Goal: Task Accomplishment & Management: Complete application form

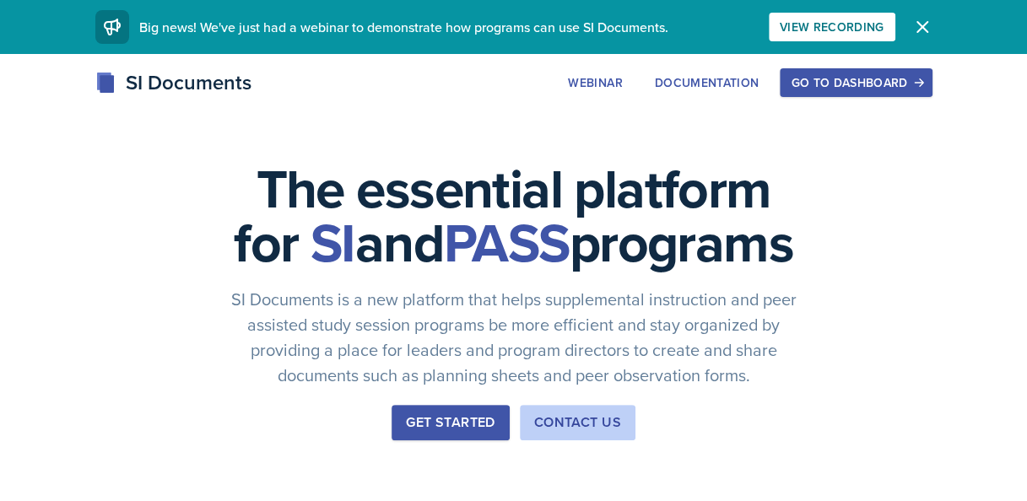
click at [825, 88] on div "Go to Dashboard" at bounding box center [856, 83] width 130 height 14
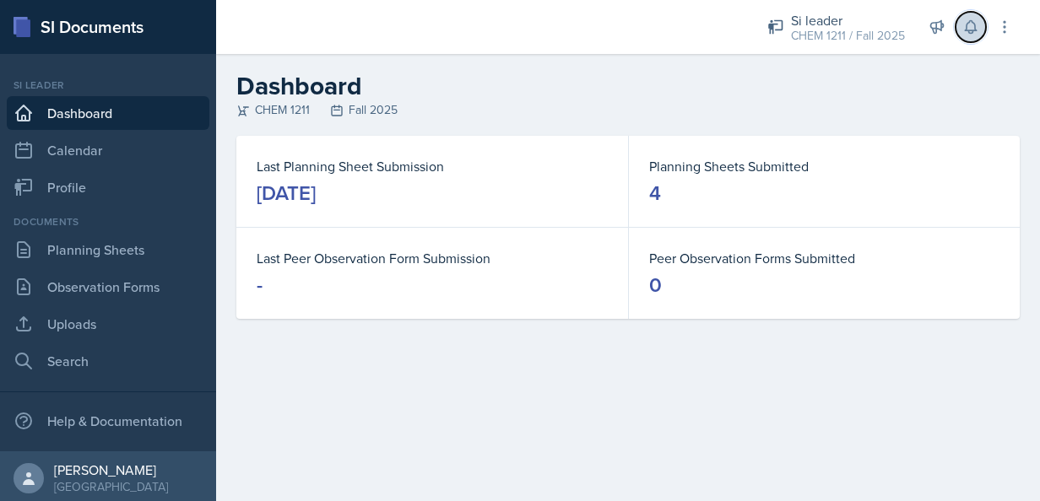
click at [977, 25] on icon at bounding box center [970, 27] width 17 height 17
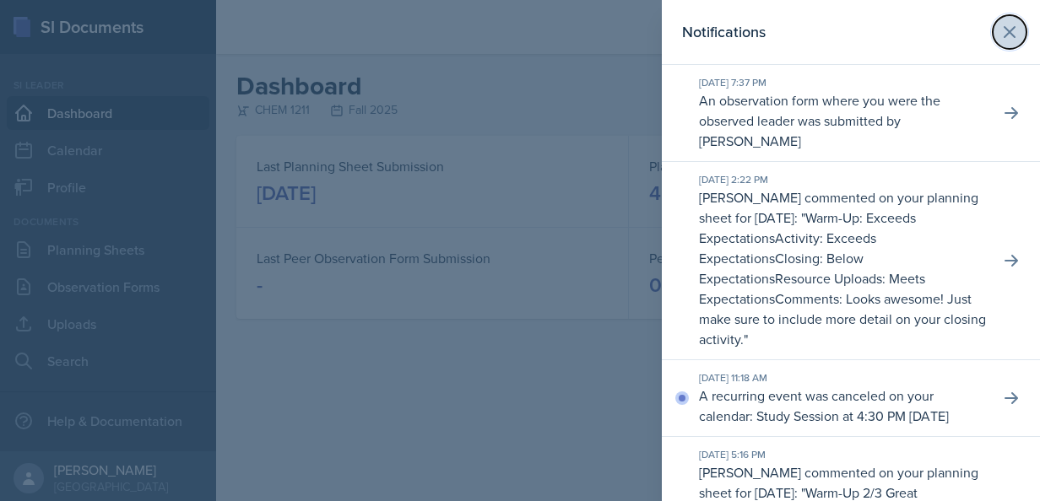
click at [999, 30] on icon at bounding box center [1009, 32] width 20 height 20
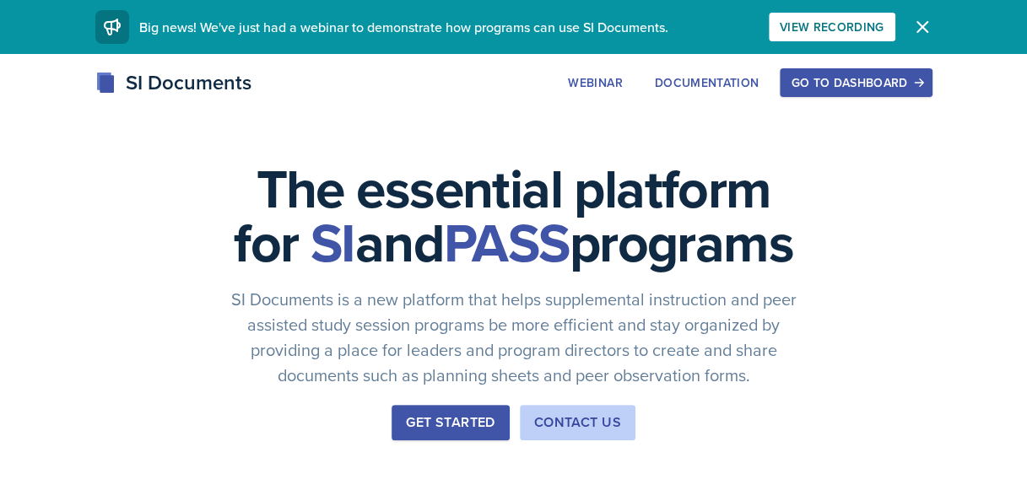
click at [868, 84] on div "Go to Dashboard" at bounding box center [856, 83] width 130 height 14
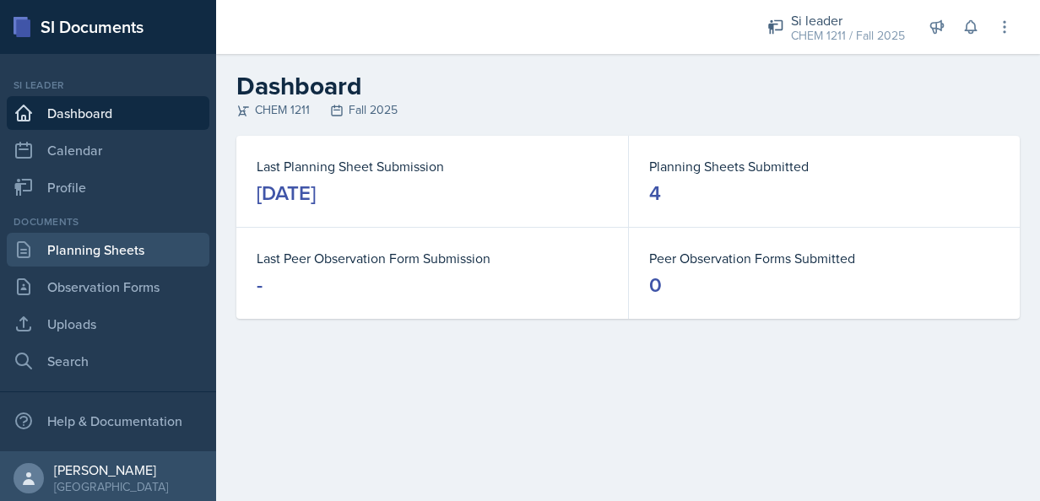
click at [71, 245] on link "Planning Sheets" at bounding box center [108, 250] width 203 height 34
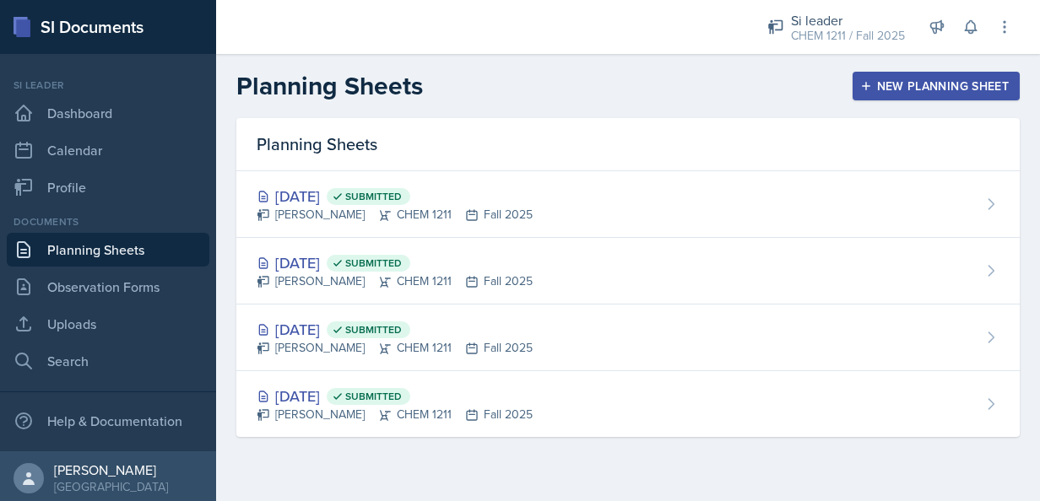
click at [903, 83] on div "New Planning Sheet" at bounding box center [935, 86] width 145 height 14
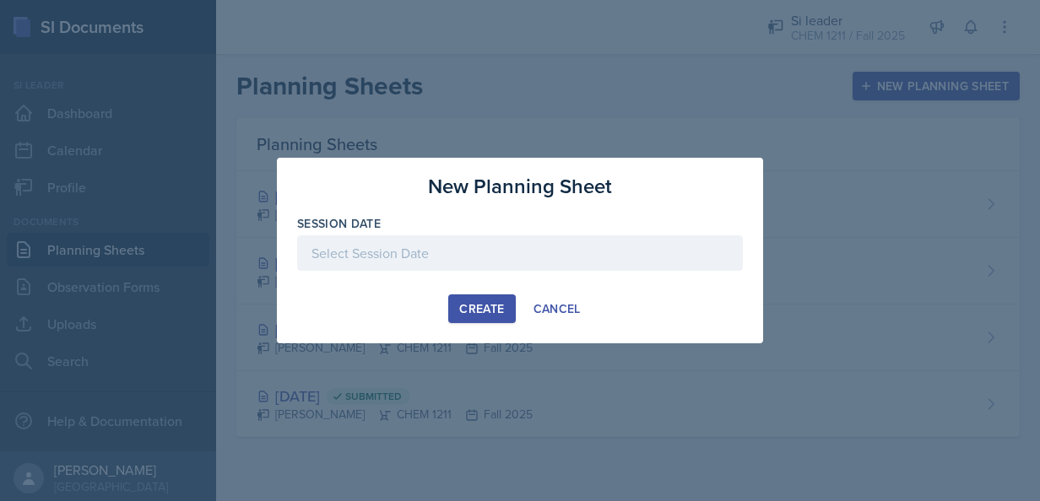
click at [664, 261] on div at bounding box center [520, 252] width 446 height 35
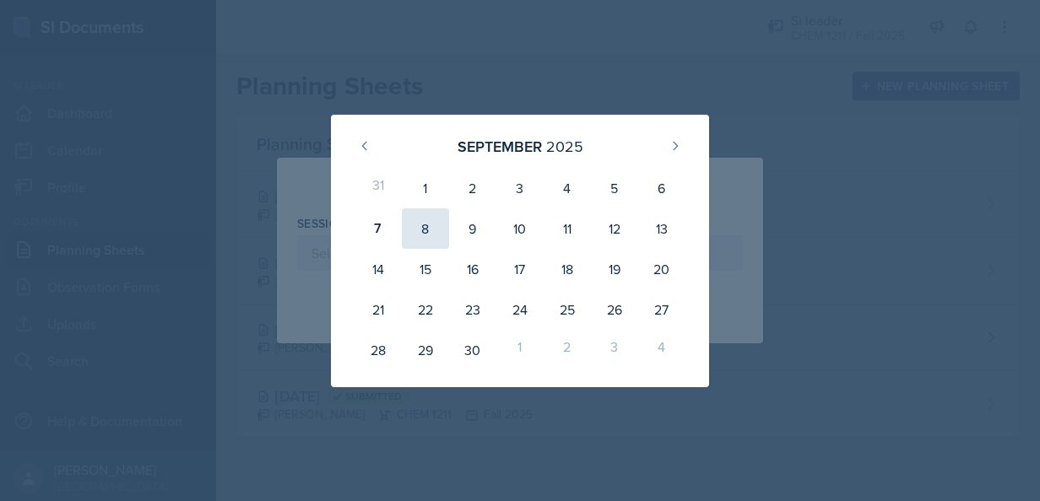
click at [427, 232] on div "8" at bounding box center [425, 228] width 47 height 41
type input "[DATE]"
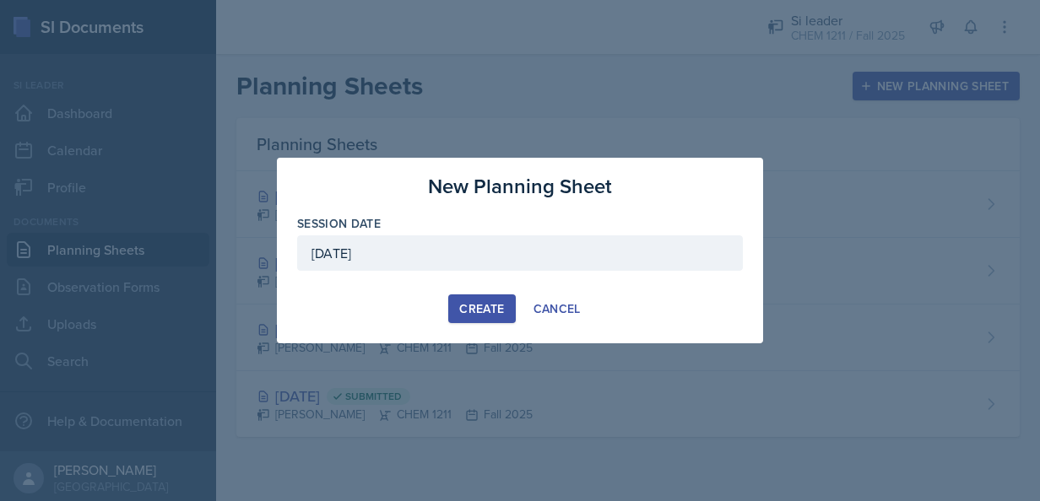
click at [469, 295] on button "Create" at bounding box center [481, 309] width 67 height 29
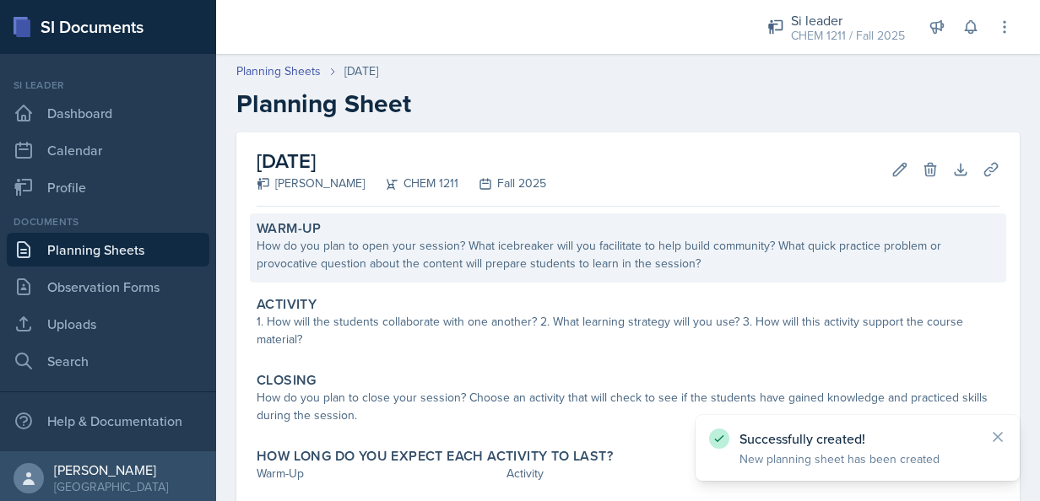
click at [400, 265] on div "How do you plan to open your session? What icebreaker will you facilitate to he…" at bounding box center [628, 254] width 743 height 35
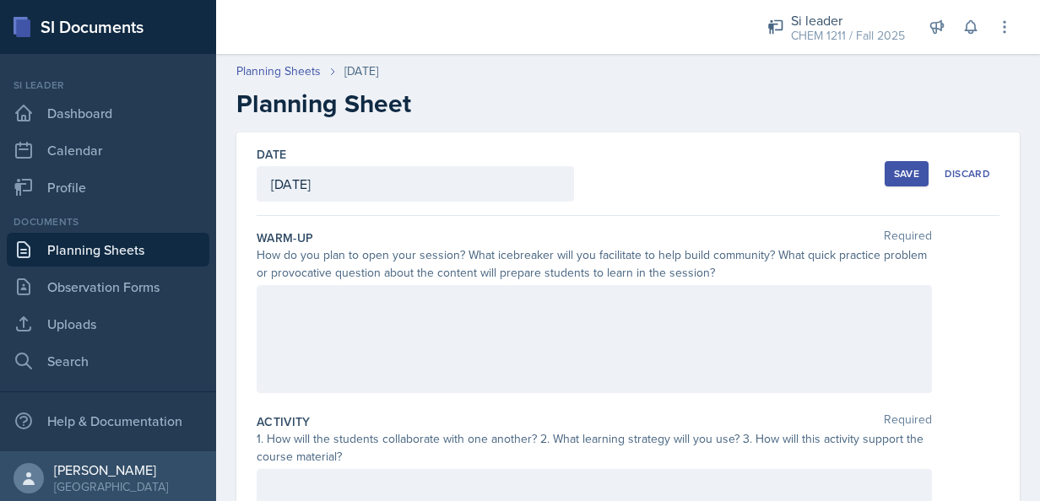
click at [375, 333] on div at bounding box center [594, 339] width 675 height 108
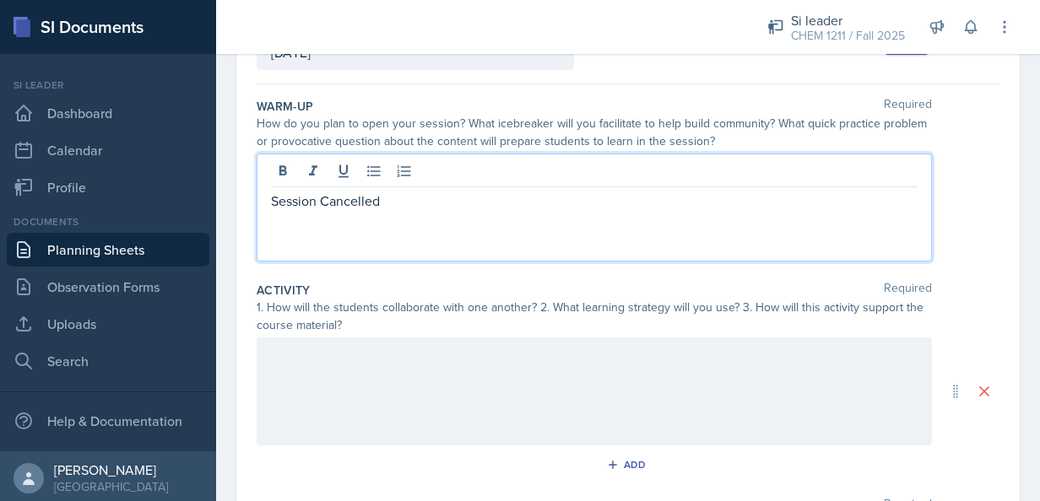
click at [503, 363] on p at bounding box center [594, 355] width 646 height 20
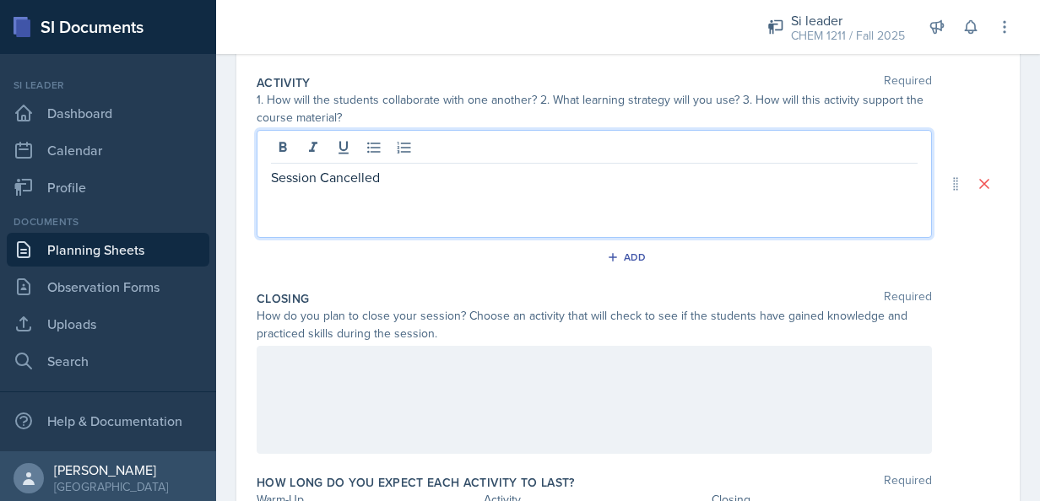
click at [556, 394] on div at bounding box center [594, 400] width 675 height 108
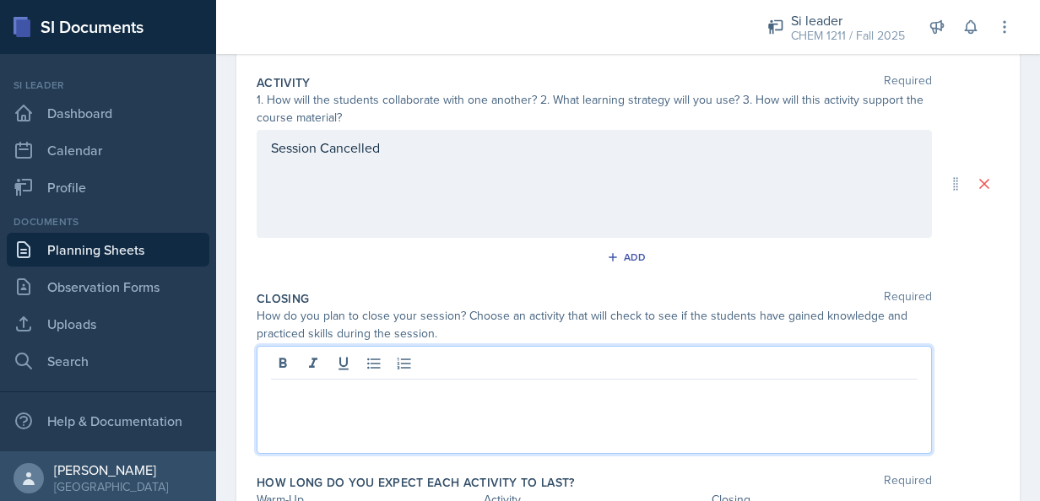
scroll to position [368, 0]
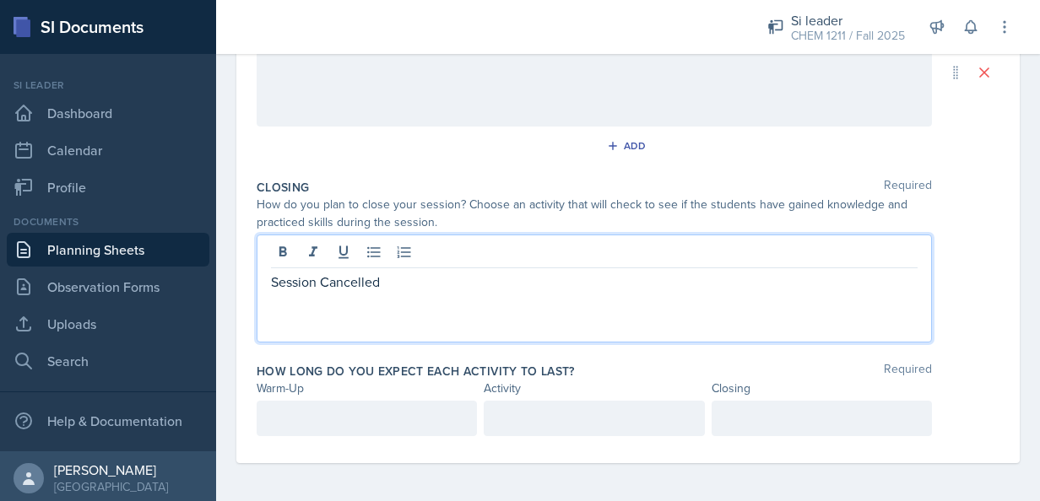
click at [391, 419] on p at bounding box center [367, 418] width 192 height 20
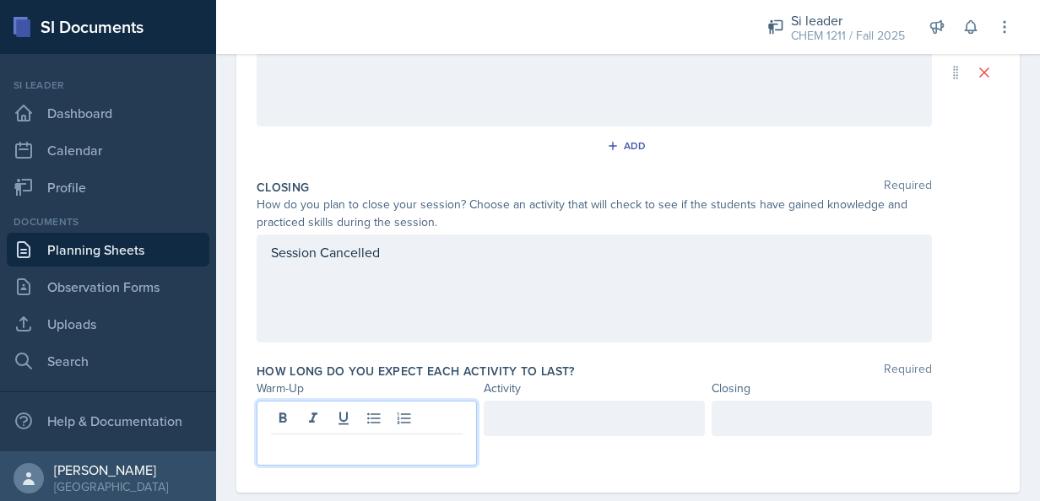
scroll to position [480, 0]
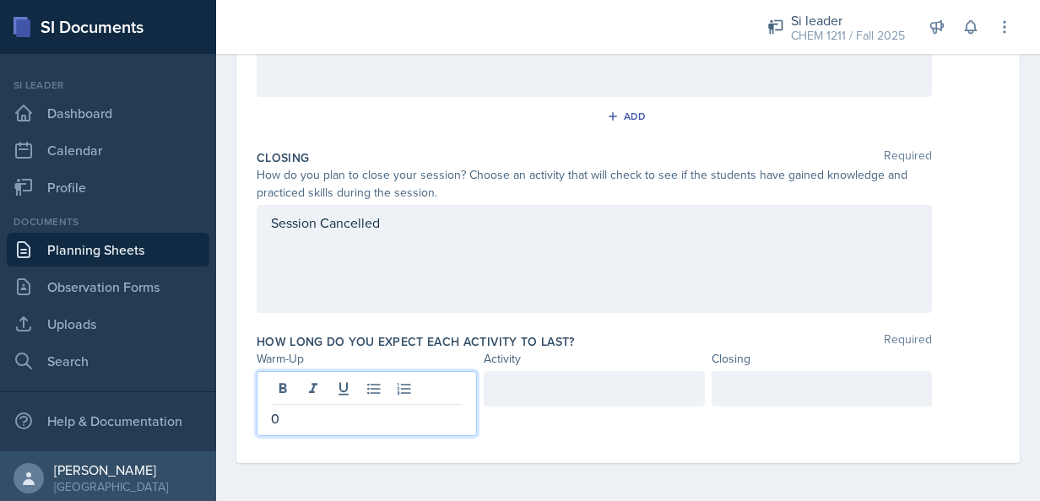
click at [590, 393] on div at bounding box center [594, 388] width 220 height 35
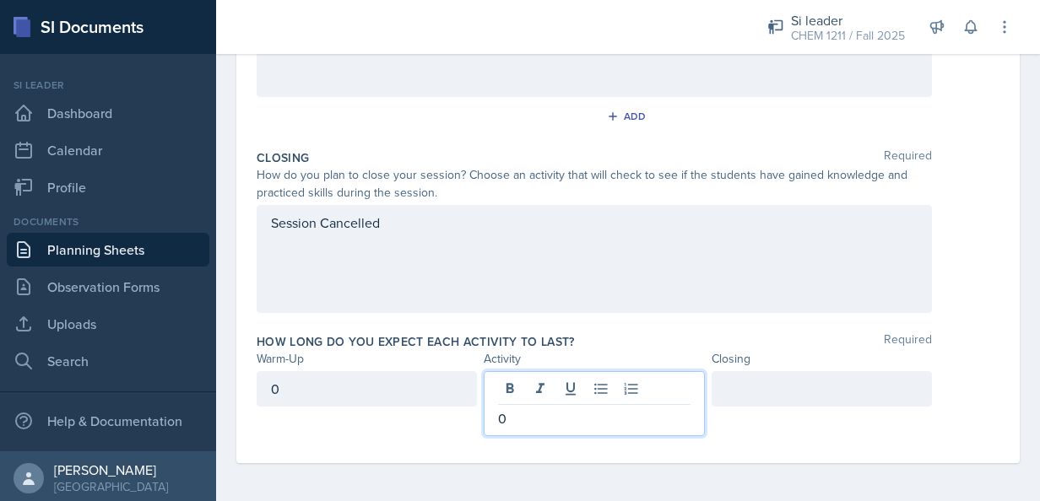
click at [807, 378] on div at bounding box center [821, 388] width 220 height 35
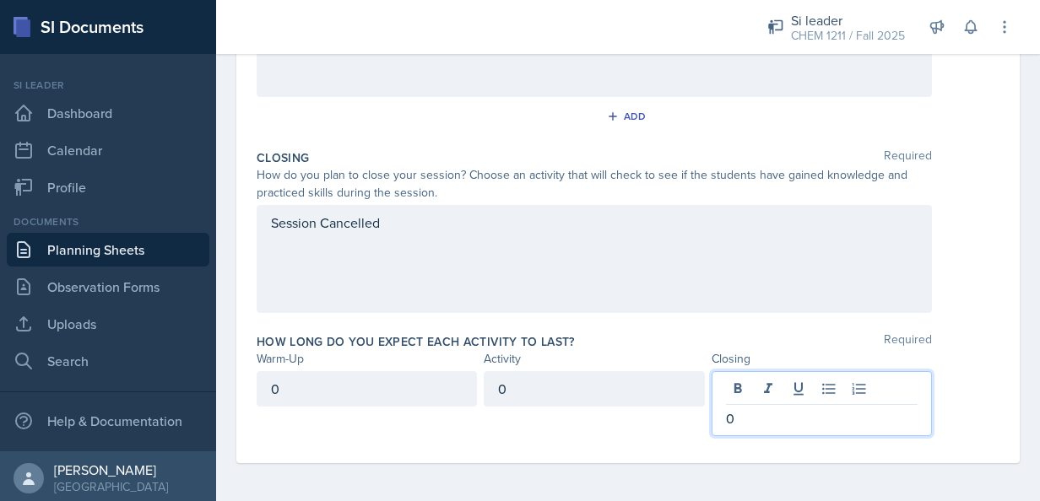
click at [1009, 333] on div "Date [DATE] [DATE] 31 1 2 3 4 5 6 7 8 9 10 11 12 13 14 15 16 17 18 19 20 21 22 …" at bounding box center [628, 78] width 824 height 852
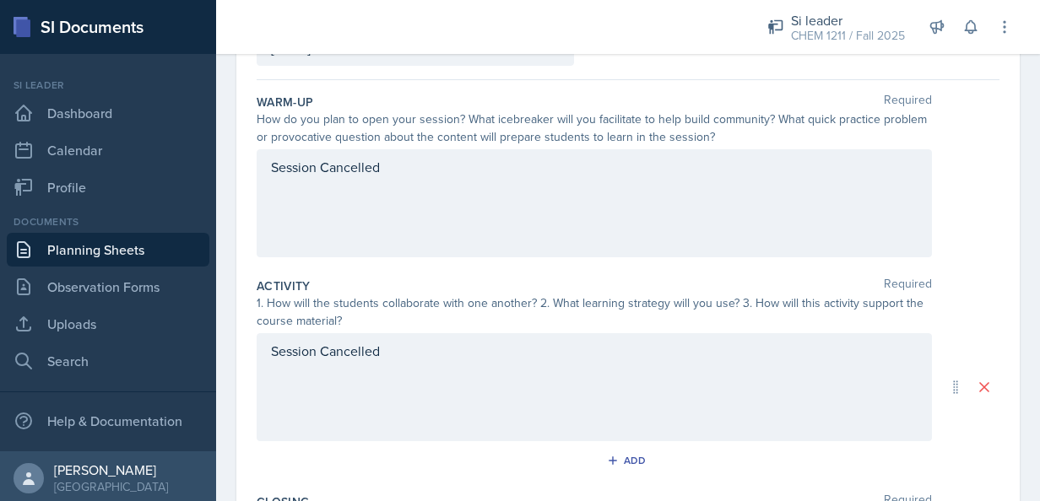
scroll to position [0, 0]
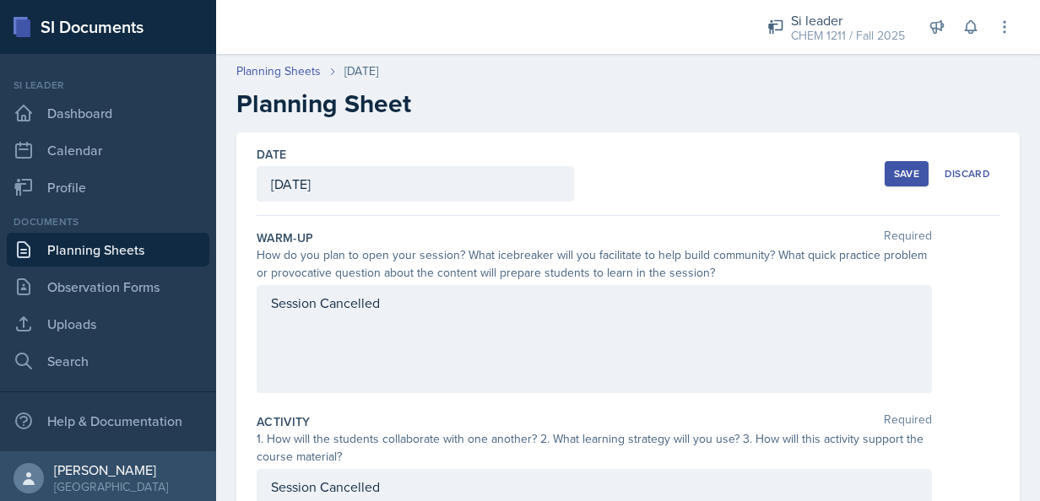
click at [894, 171] on div "Save" at bounding box center [906, 174] width 25 height 14
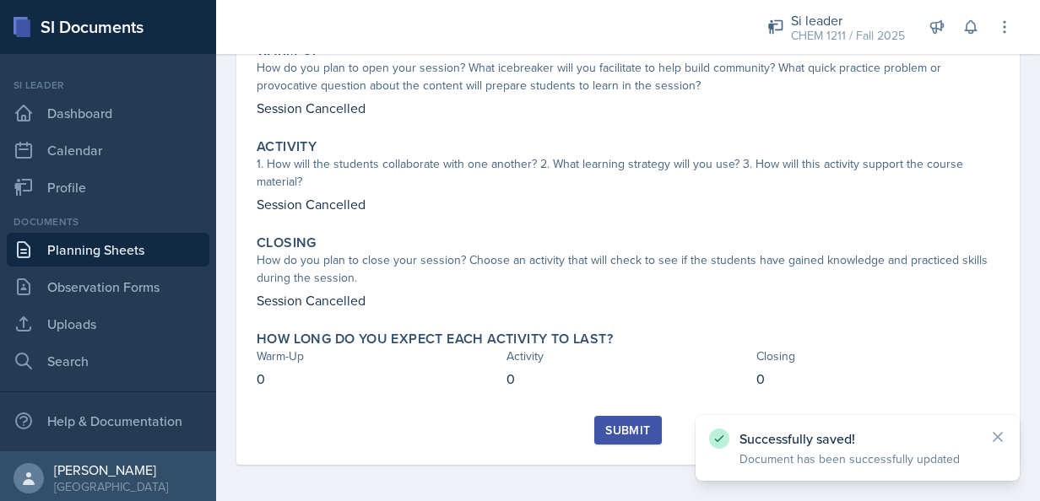
scroll to position [181, 0]
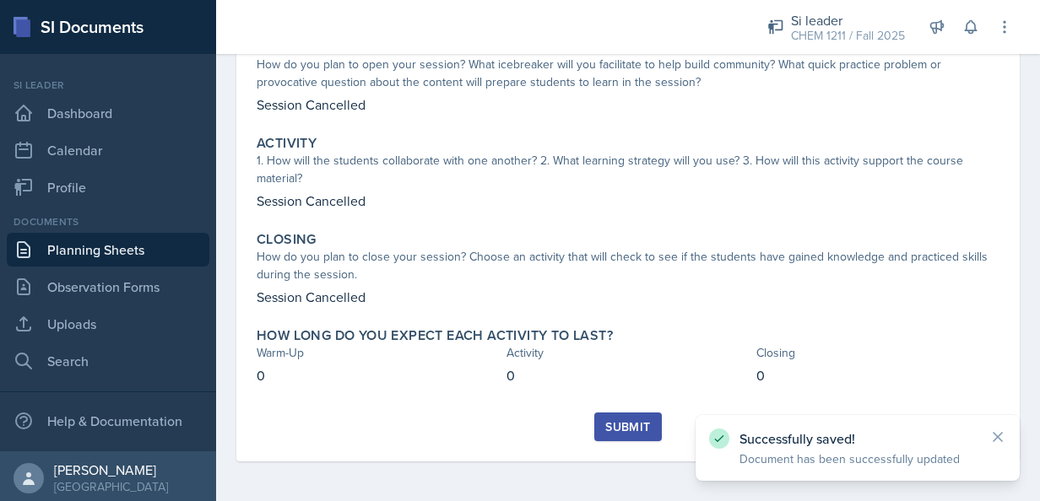
click at [609, 439] on button "Submit" at bounding box center [627, 427] width 67 height 29
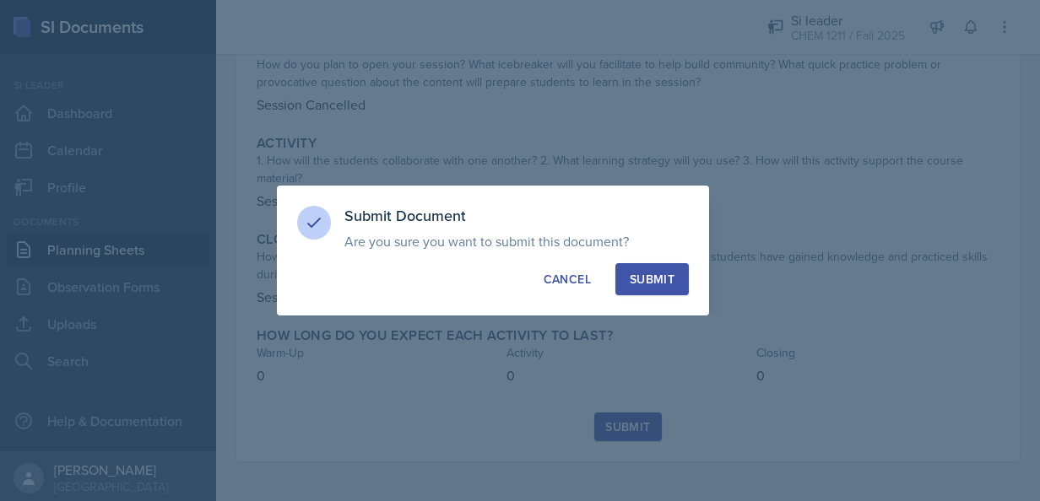
click at [662, 267] on button "Submit" at bounding box center [651, 279] width 73 height 32
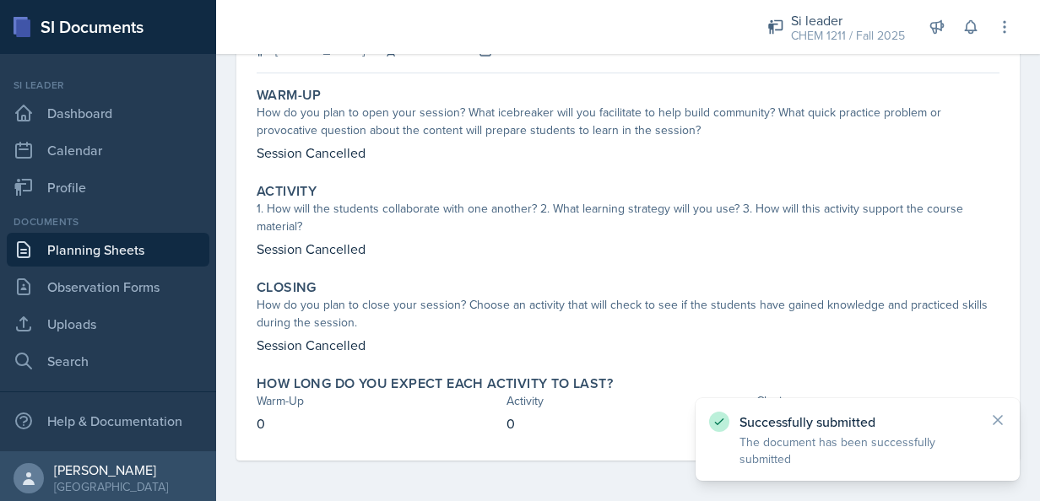
scroll to position [0, 0]
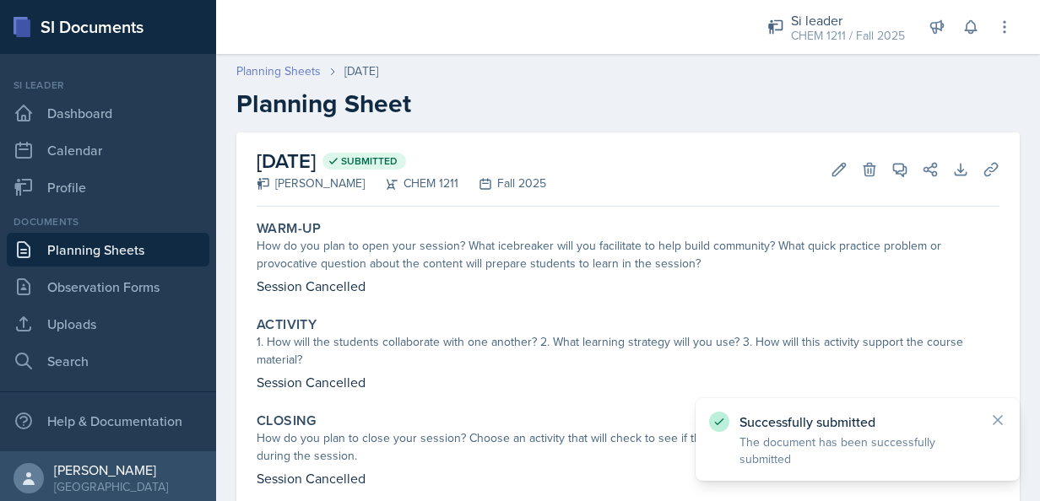
click at [297, 68] on link "Planning Sheets" at bounding box center [278, 71] width 84 height 18
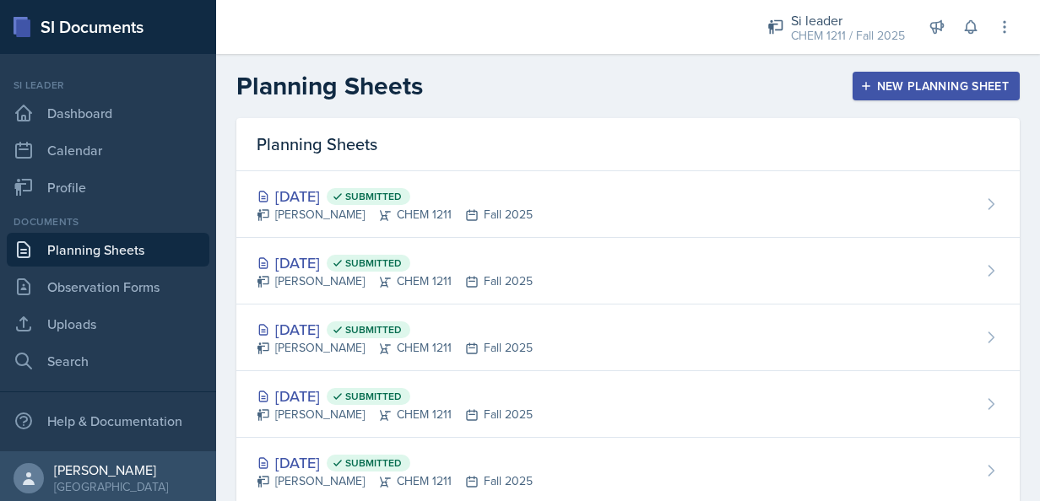
click at [956, 95] on button "New Planning Sheet" at bounding box center [935, 86] width 167 height 29
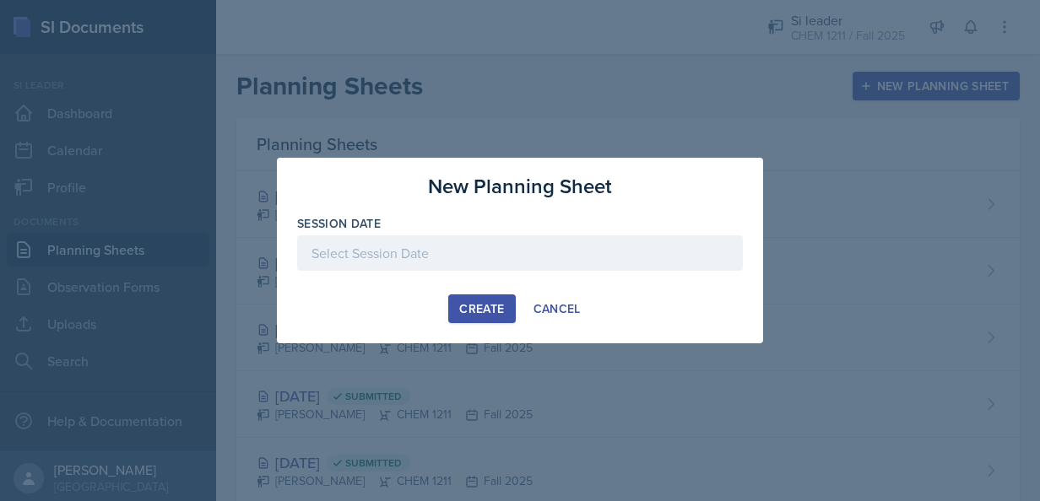
click at [419, 255] on div at bounding box center [520, 252] width 446 height 35
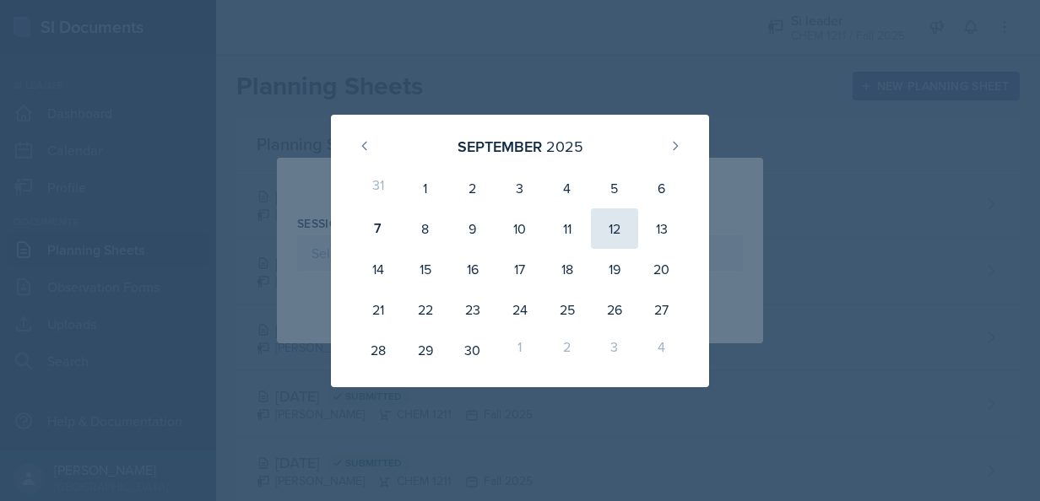
click at [609, 218] on div "12" at bounding box center [614, 228] width 47 height 41
type input "[DATE]"
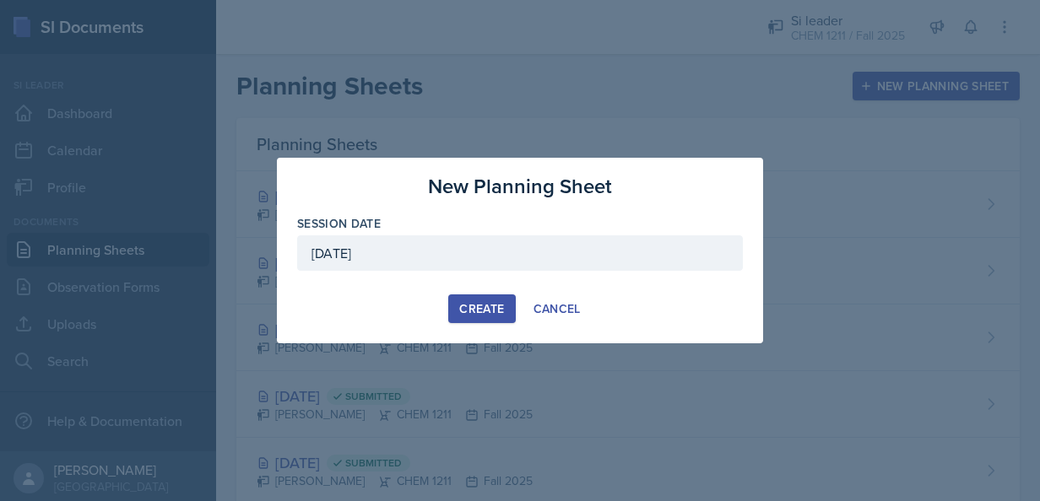
click at [477, 312] on div "Create" at bounding box center [481, 309] width 45 height 14
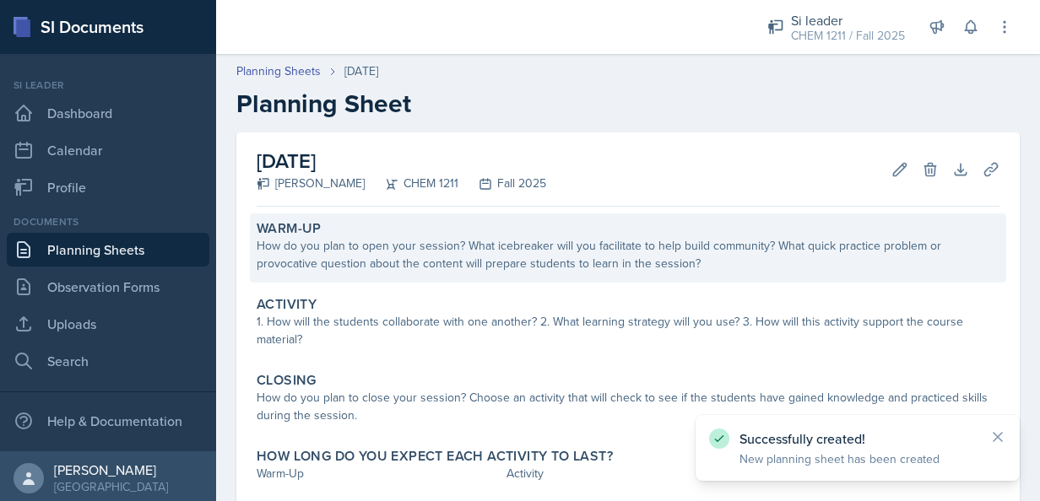
click at [443, 241] on div "How do you plan to open your session? What icebreaker will you facilitate to he…" at bounding box center [628, 254] width 743 height 35
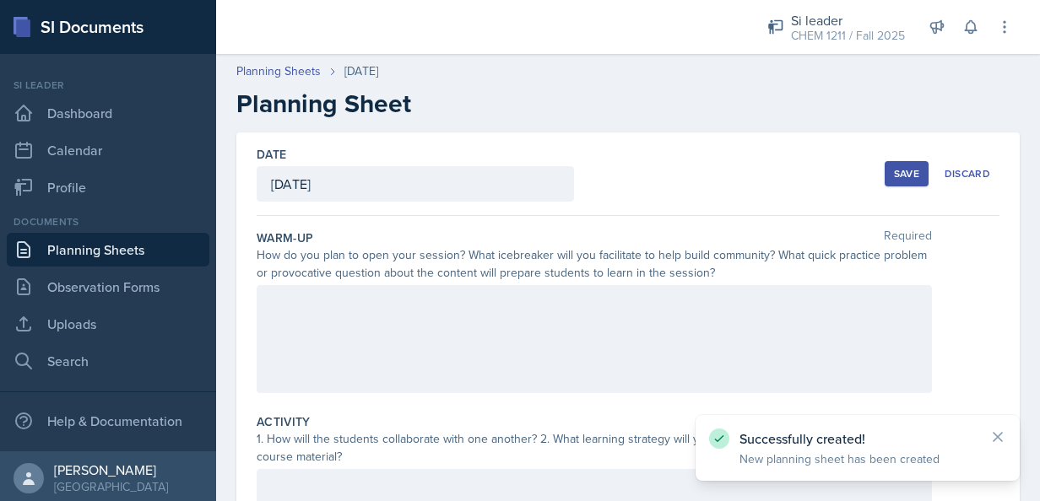
click at [460, 361] on div at bounding box center [594, 339] width 675 height 108
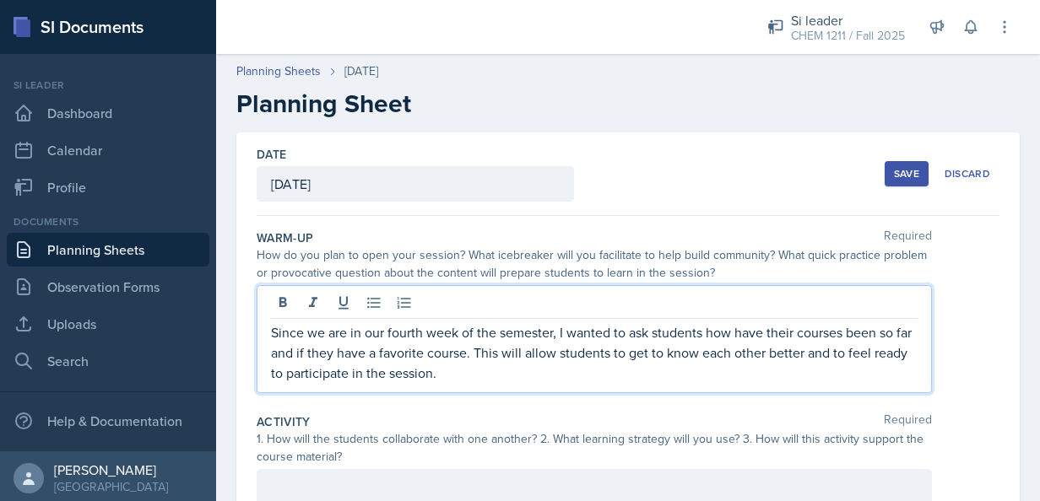
drag, startPoint x: 501, startPoint y: 371, endPoint x: 214, endPoint y: 310, distance: 293.5
click at [214, 310] on div "SI Documents Si leader Dashboard Calendar Profile Documents Planning Sheets Obs…" at bounding box center [520, 250] width 1040 height 501
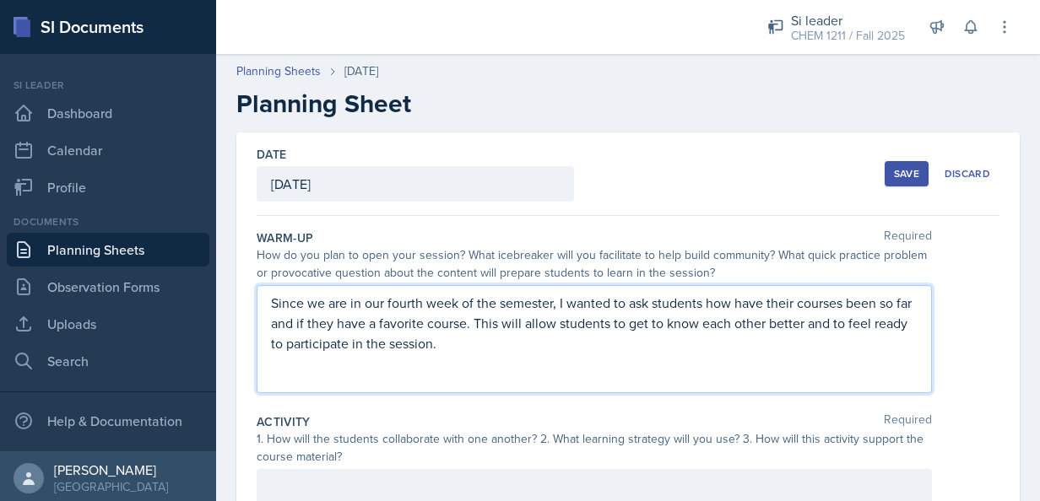
copy p "Since we are in our fourth week of the semester, I wanted to ask students how h…"
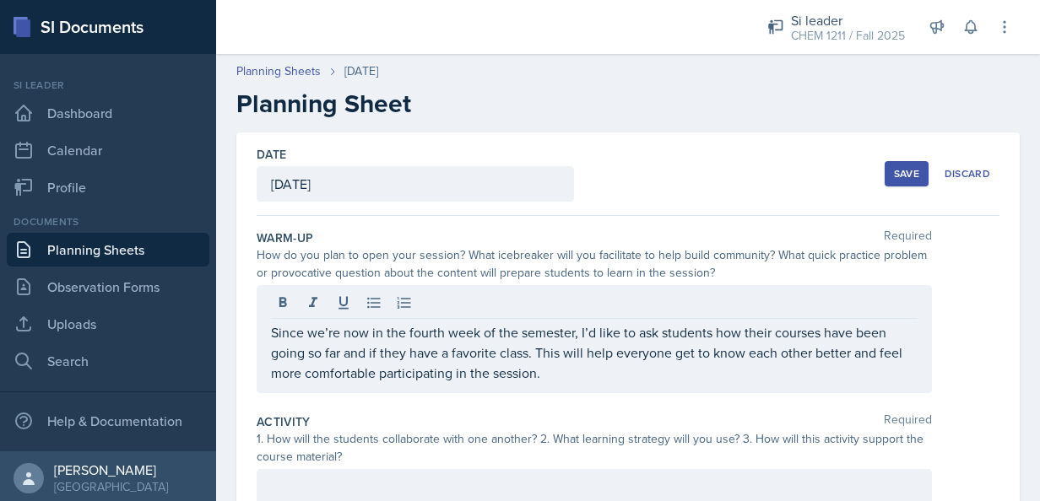
click at [716, 269] on div "How do you plan to open your session? What icebreaker will you facilitate to he…" at bounding box center [594, 263] width 675 height 35
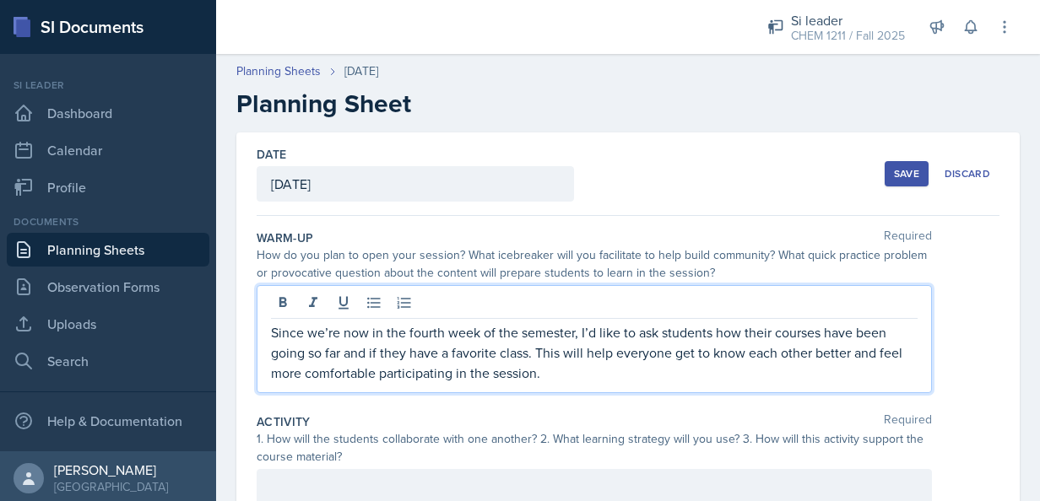
click at [675, 350] on p "Since we’re now in the fourth week of the semester, I’d like to ask students ho…" at bounding box center [594, 352] width 646 height 61
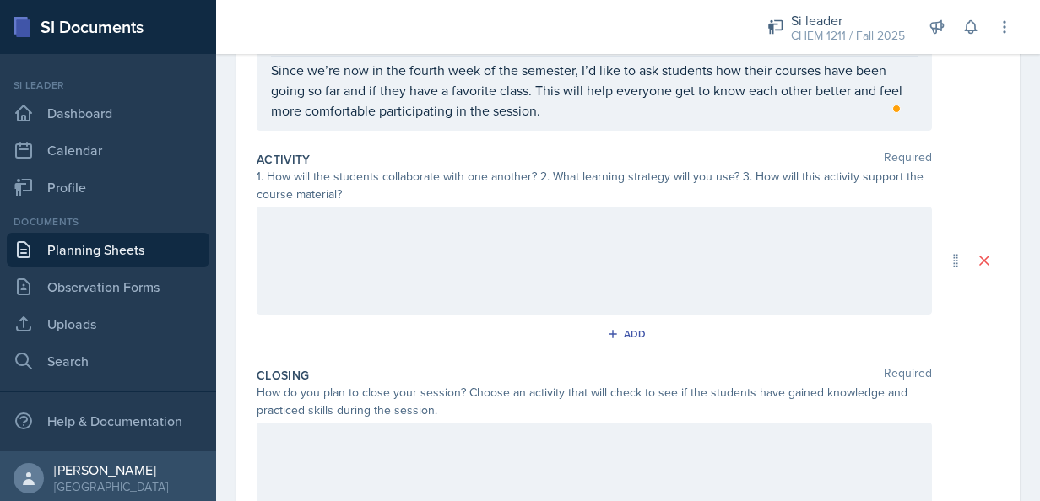
scroll to position [284, 0]
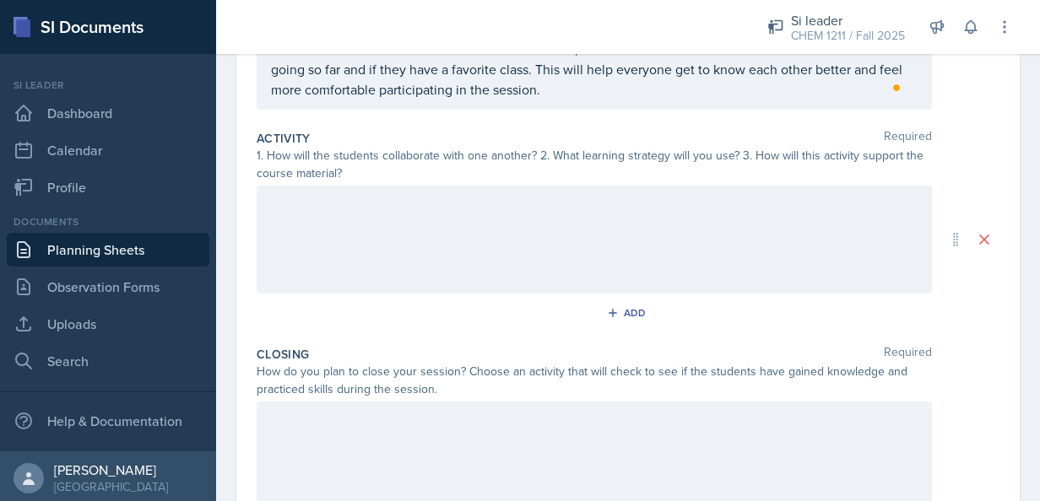
click at [641, 256] on div at bounding box center [594, 240] width 675 height 108
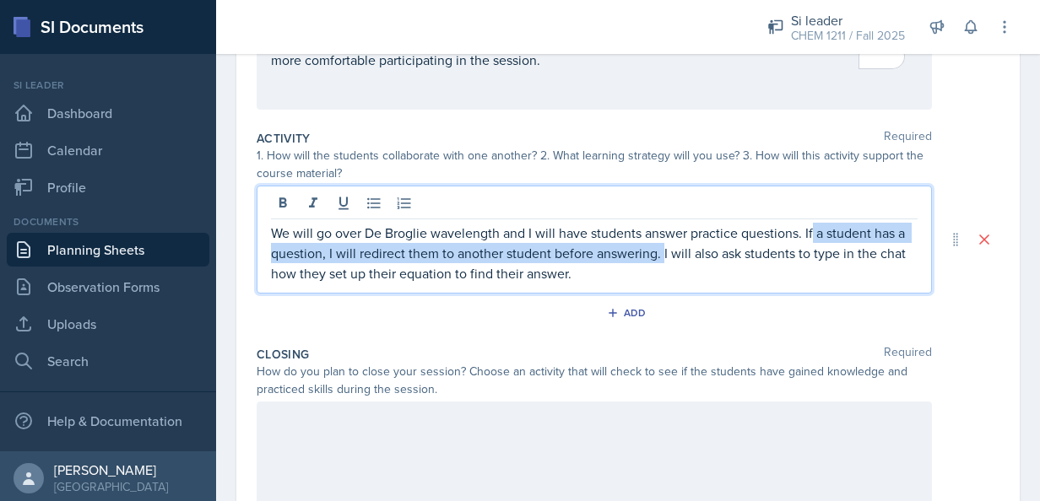
drag, startPoint x: 672, startPoint y: 257, endPoint x: 810, endPoint y: 226, distance: 141.9
click at [810, 226] on p "We will go over De Broglie wavelength and I will have students answer practice …" at bounding box center [594, 253] width 646 height 61
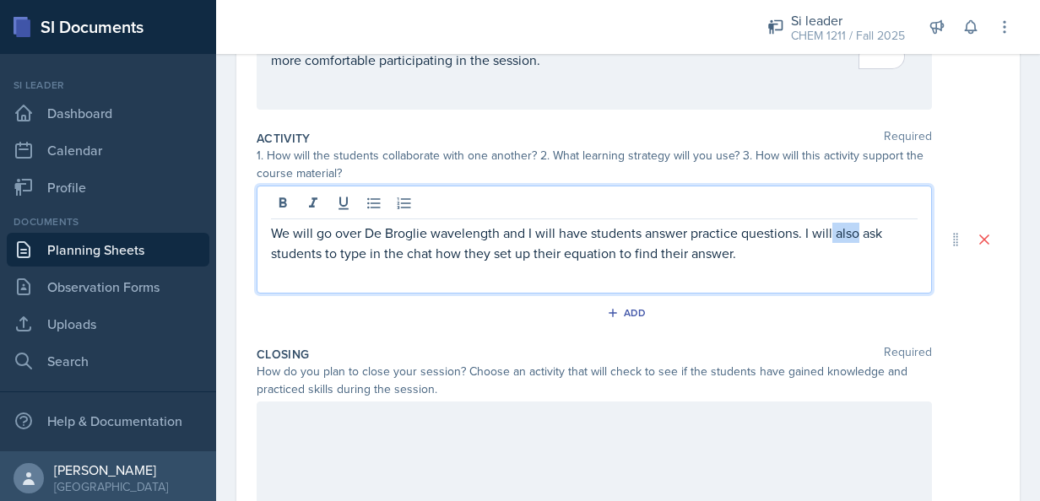
drag, startPoint x: 857, startPoint y: 235, endPoint x: 832, endPoint y: 235, distance: 25.3
click at [832, 235] on p "We will go over De Broglie wavelength and I will have students answer practice …" at bounding box center [594, 243] width 646 height 41
click at [758, 241] on p "We will go over De Broglie wavelength and I will have students answer practice …" at bounding box center [594, 243] width 646 height 41
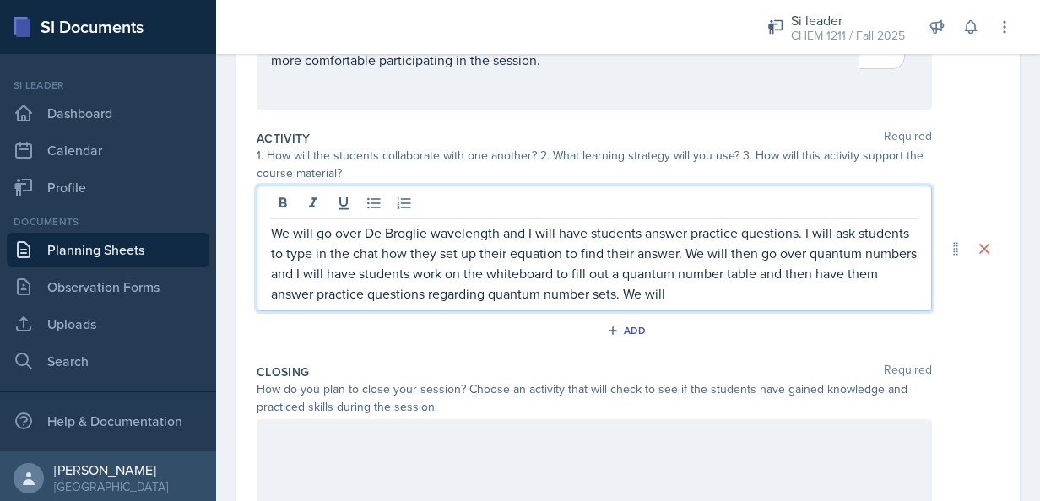
click at [582, 295] on p "We will go over De Broglie wavelength and I will have students answer practice …" at bounding box center [594, 263] width 646 height 81
click at [847, 296] on p "We will go over De Broglie wavelength and I will have students answer practice …" at bounding box center [594, 263] width 646 height 81
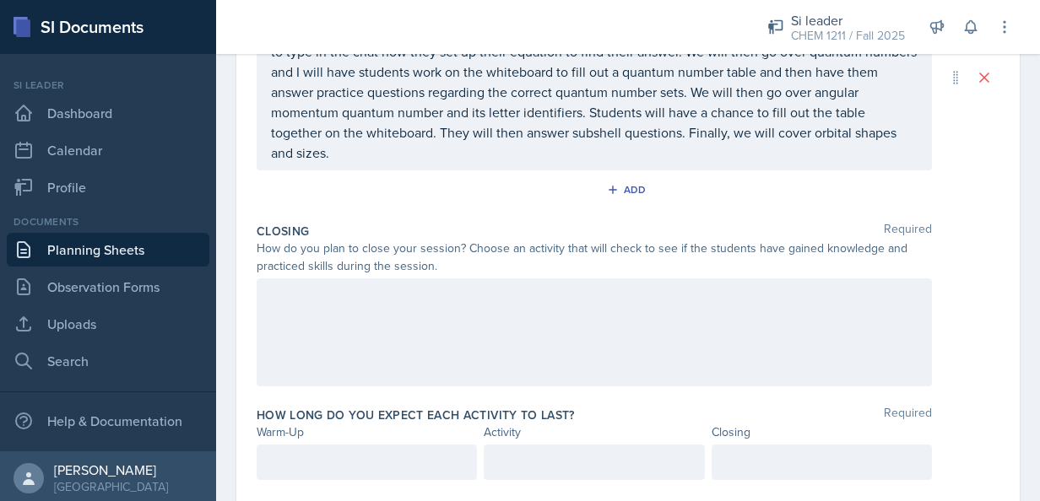
click at [586, 268] on div "How do you plan to close your session? Choose an activity that will check to se…" at bounding box center [594, 257] width 675 height 35
click at [548, 307] on div at bounding box center [594, 332] width 675 height 108
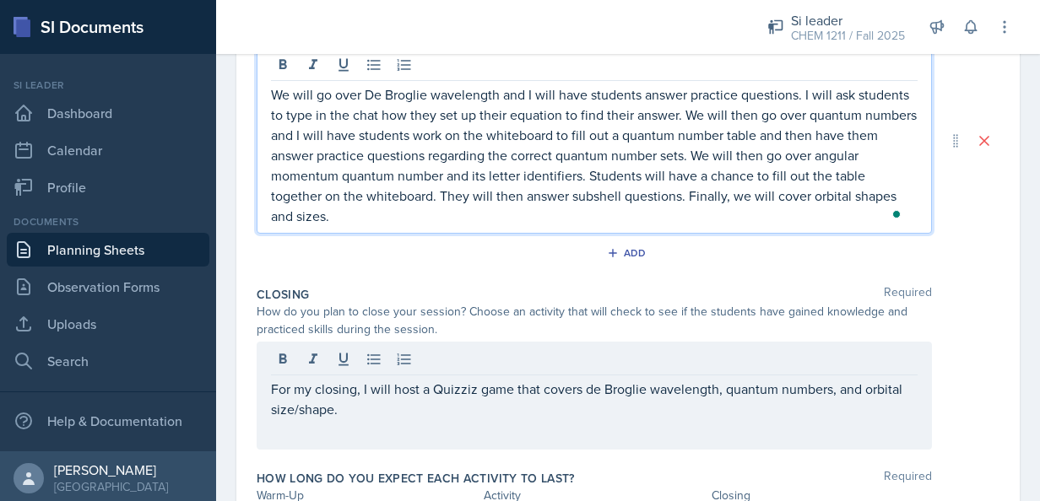
scroll to position [363, 0]
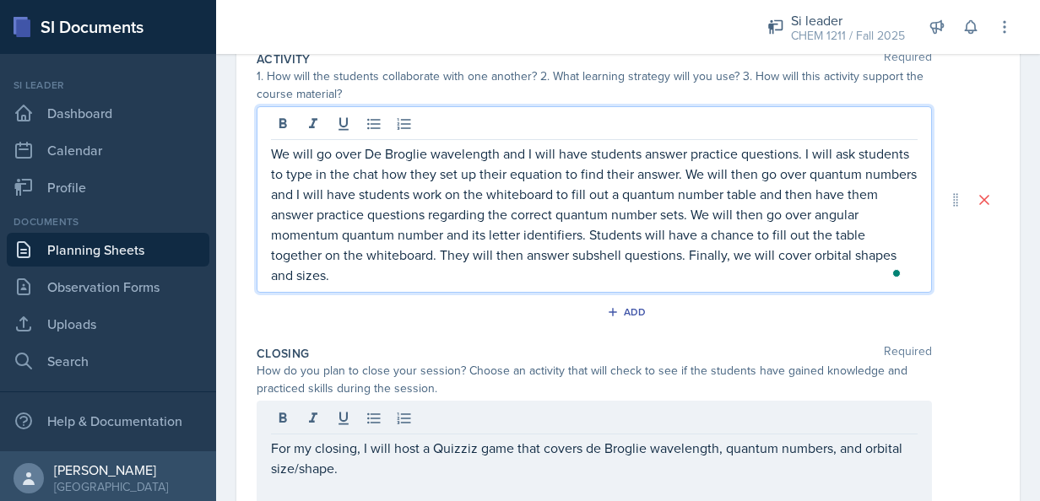
drag, startPoint x: 376, startPoint y: 126, endPoint x: 265, endPoint y: 160, distance: 115.8
click at [265, 160] on div "We will go over De Broglie wavelength and I will have students answer practice …" at bounding box center [594, 199] width 675 height 187
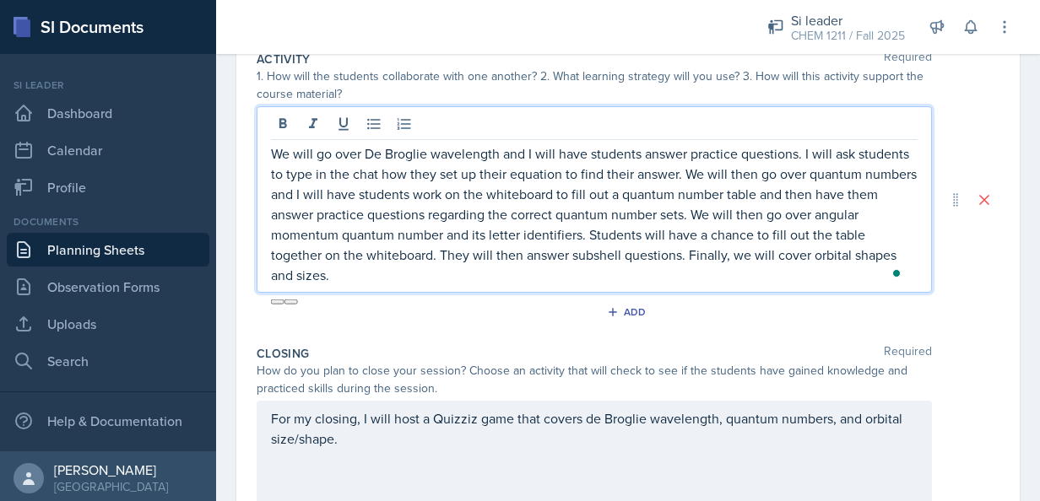
copy p "We will go over De Broglie wavelength and I will have students answer practice …"
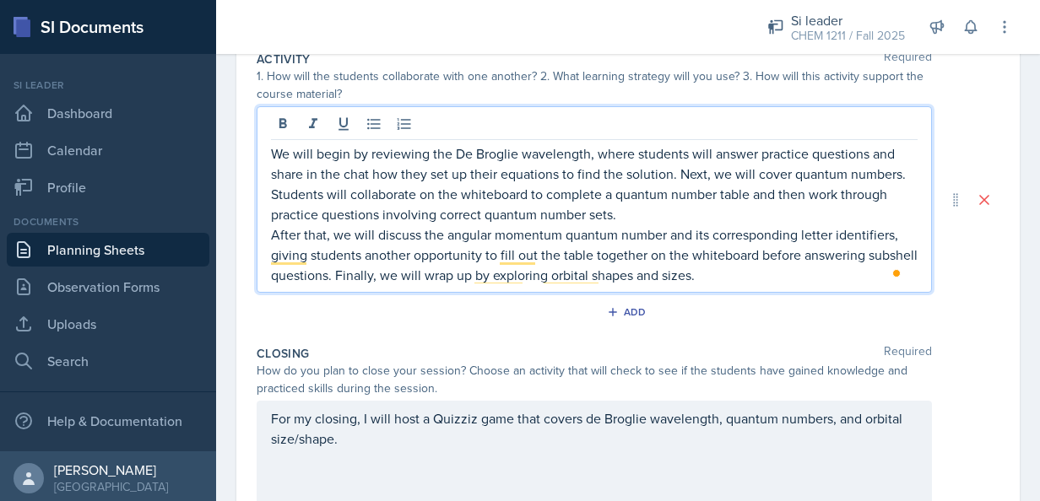
click at [272, 231] on p "After that, we will discuss the angular momentum quantum number and its corresp…" at bounding box center [594, 254] width 646 height 61
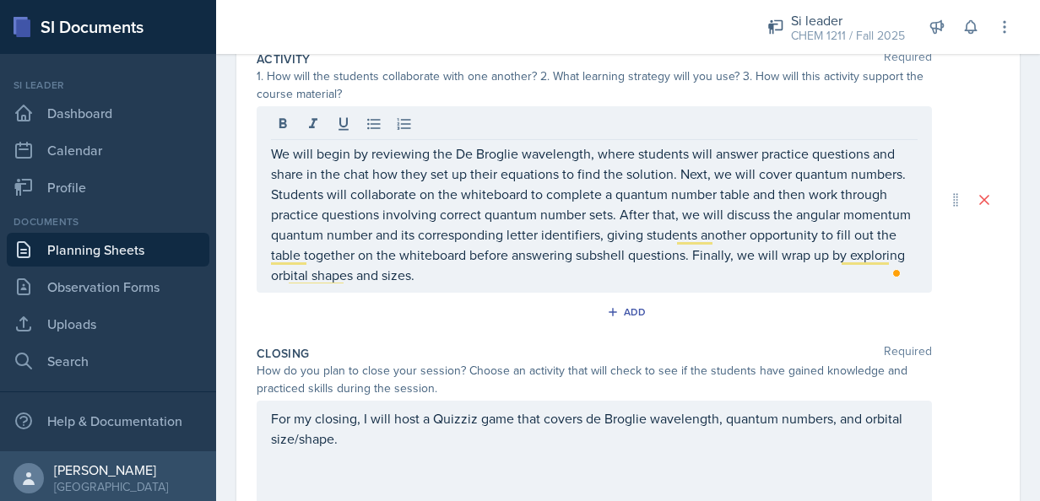
drag, startPoint x: 1021, startPoint y: 287, endPoint x: 1021, endPoint y: 329, distance: 42.2
click at [1021, 329] on div "Date [DATE] [DATE] 31 1 2 3 4 5 6 7 8 9 10 11 12 13 14 15 16 17 18 19 20 21 22 …" at bounding box center [628, 220] width 824 height 900
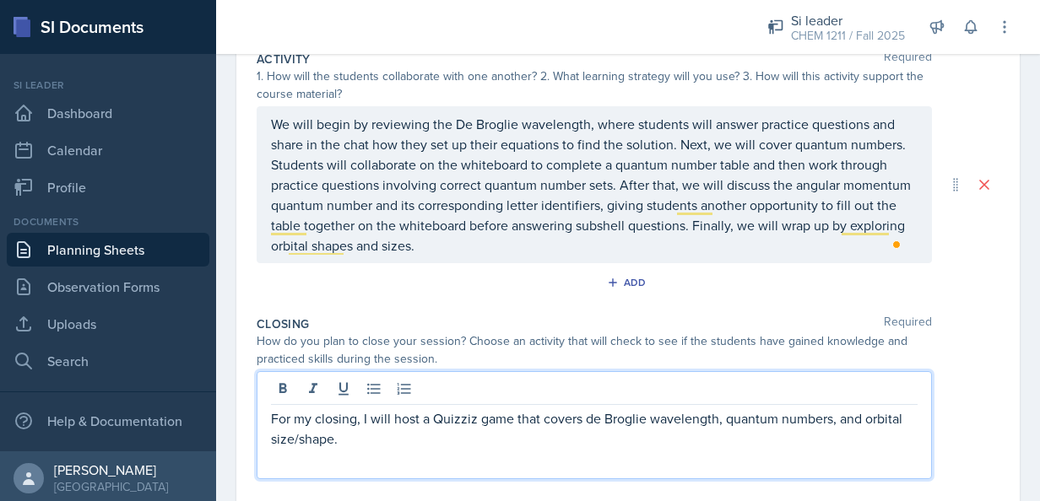
click at [353, 398] on div "For my closing, I will host a Quizziz game that covers de Broglie wavelength, q…" at bounding box center [594, 425] width 675 height 108
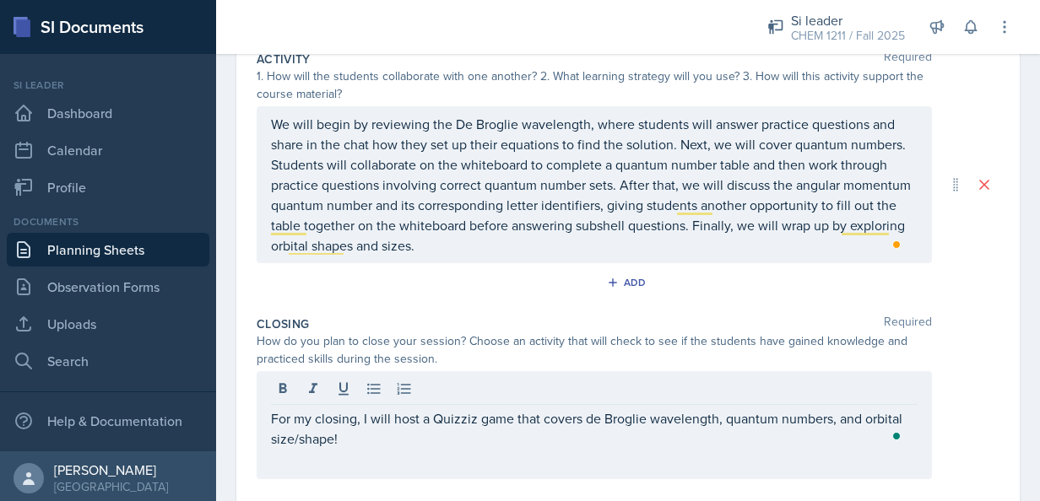
scroll to position [500, 0]
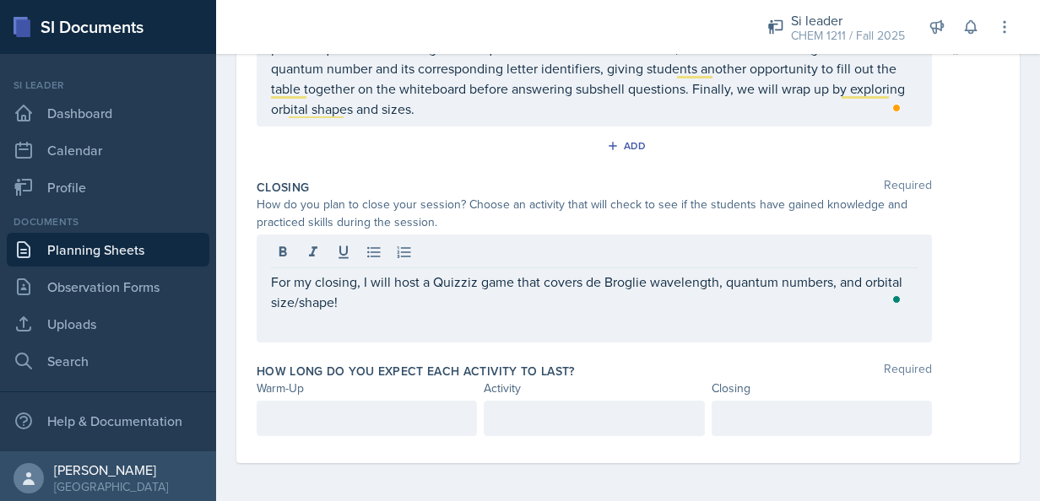
click at [305, 409] on p at bounding box center [367, 418] width 192 height 20
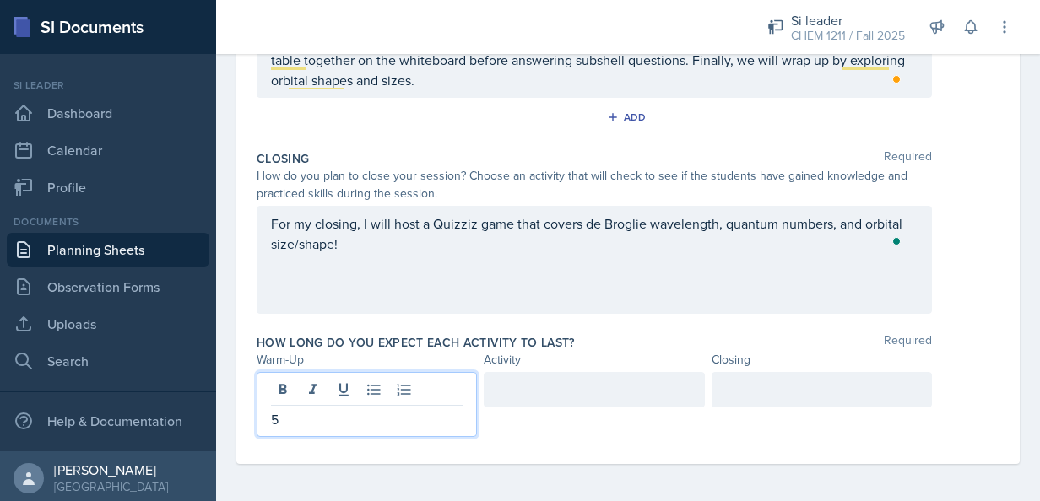
click at [510, 393] on div at bounding box center [594, 389] width 220 height 35
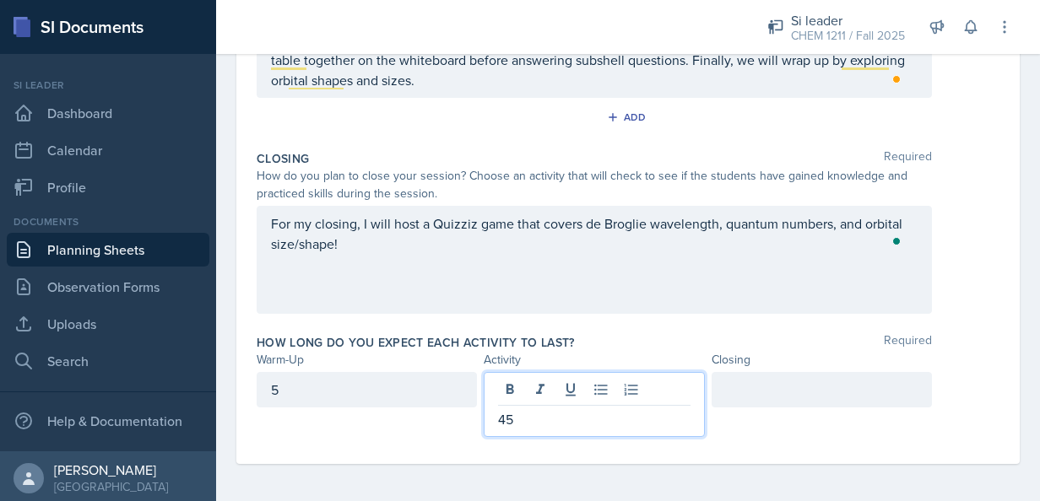
click at [765, 389] on div at bounding box center [821, 389] width 220 height 35
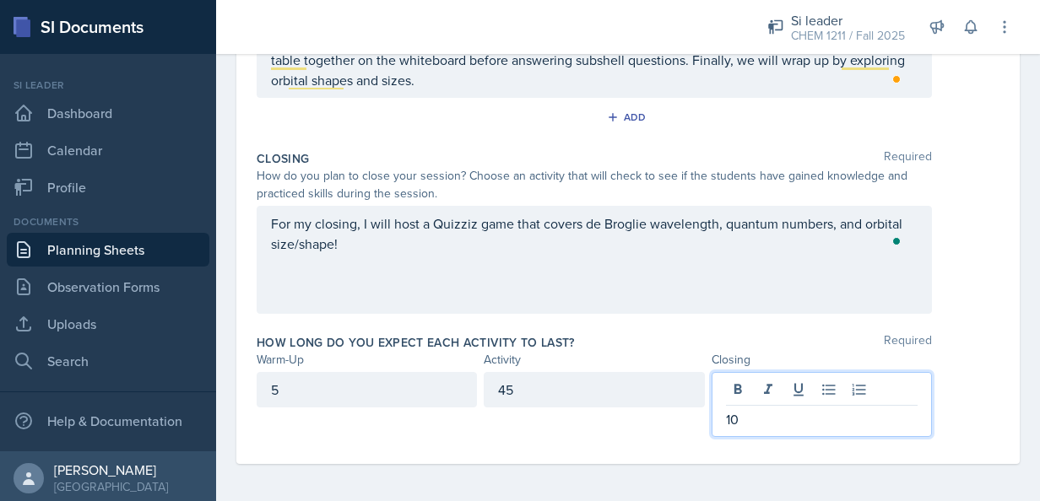
click at [324, 374] on div "5" at bounding box center [367, 389] width 220 height 35
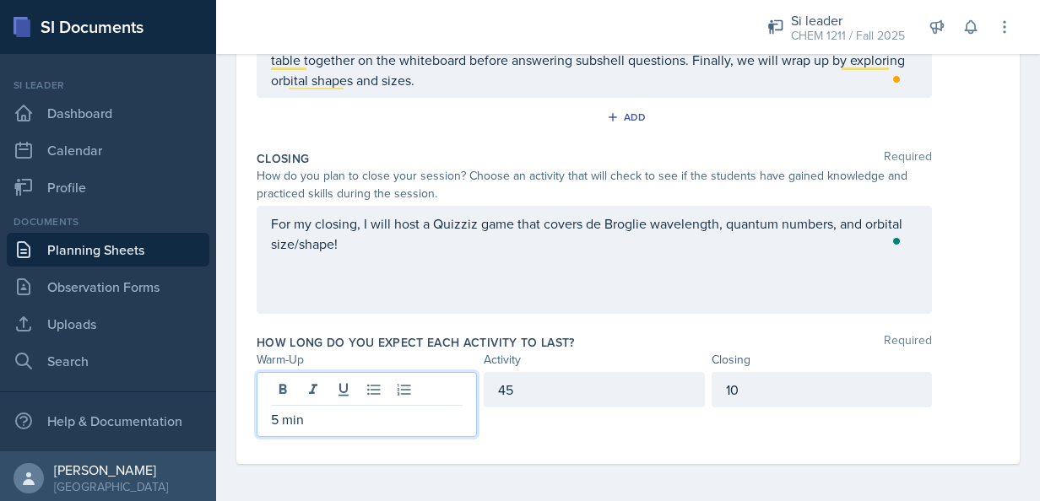
click at [524, 389] on div "45" at bounding box center [594, 389] width 220 height 35
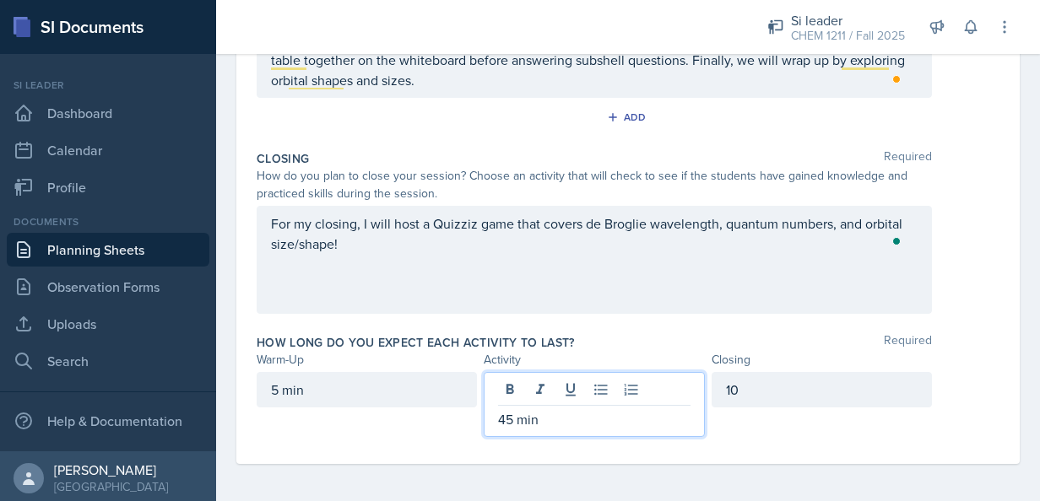
click at [797, 388] on div "10" at bounding box center [821, 389] width 220 height 35
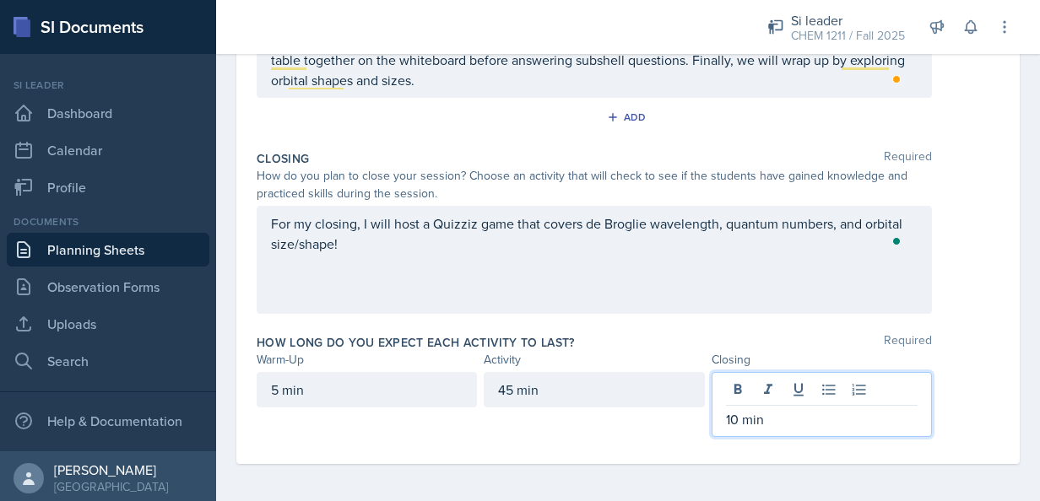
click at [955, 372] on div "5 min 45 min 10 min" at bounding box center [628, 404] width 743 height 65
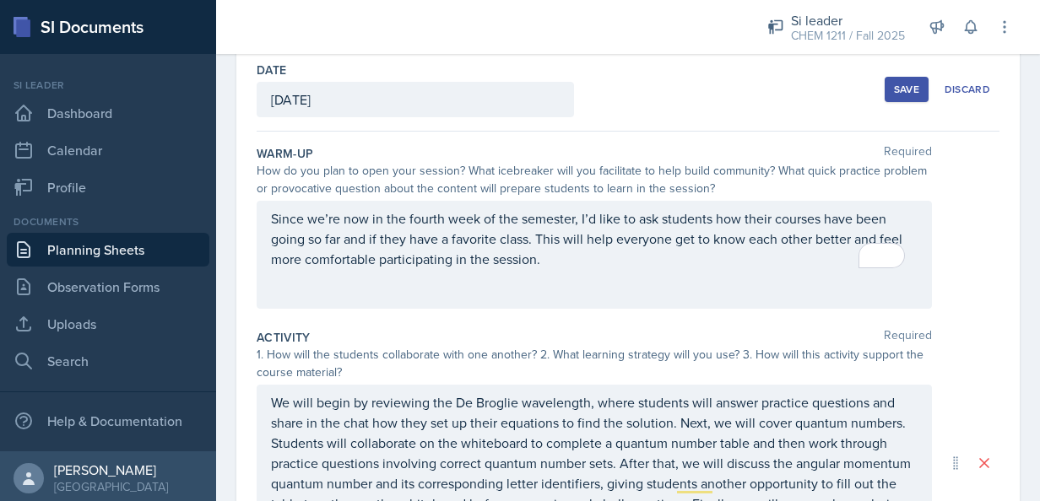
scroll to position [0, 0]
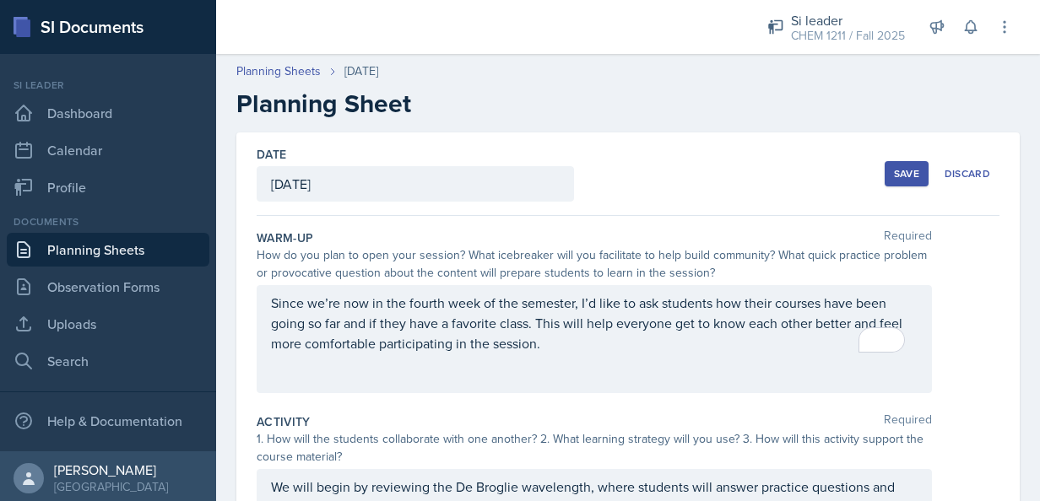
click at [895, 165] on button "Save" at bounding box center [906, 173] width 44 height 25
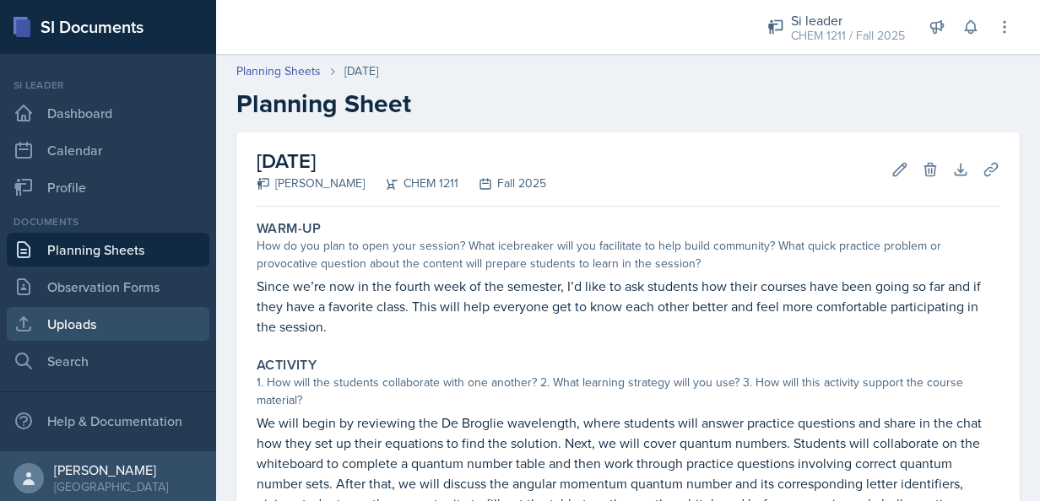
click at [93, 330] on link "Uploads" at bounding box center [108, 324] width 203 height 34
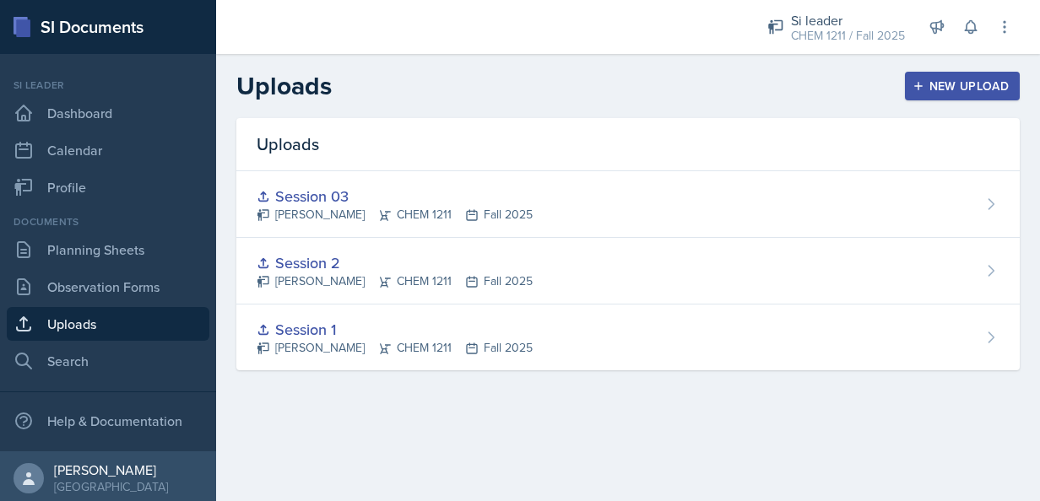
click at [964, 82] on div "New Upload" at bounding box center [963, 86] width 94 height 14
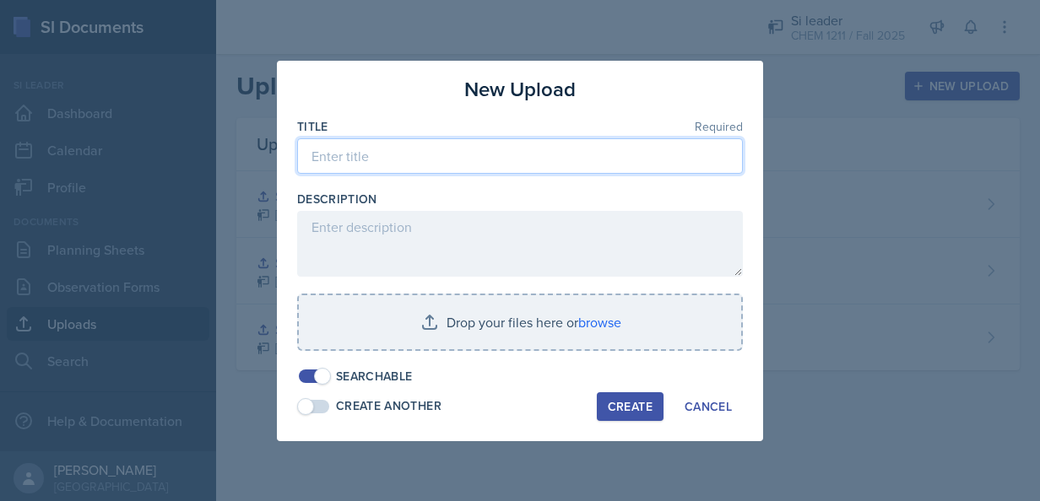
click at [501, 147] on input at bounding box center [520, 155] width 446 height 35
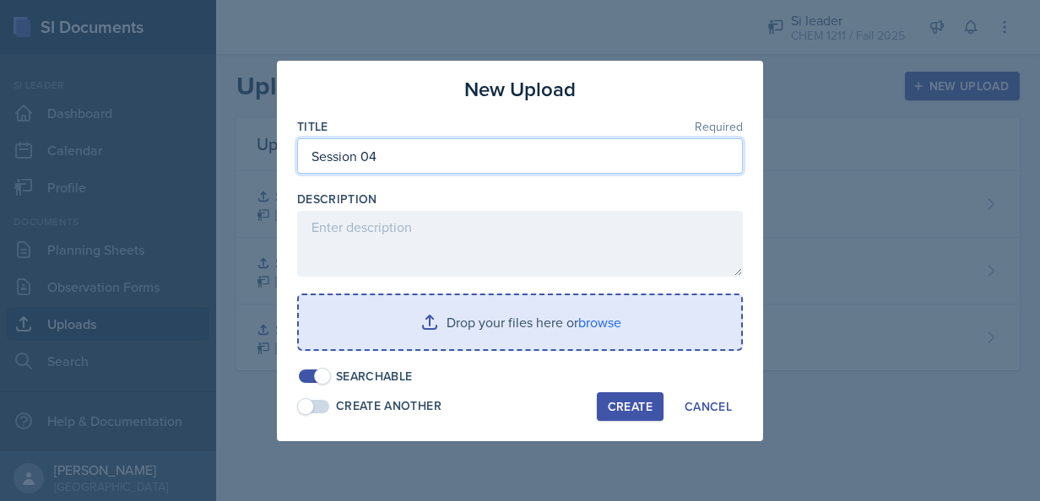
type input "Session 04"
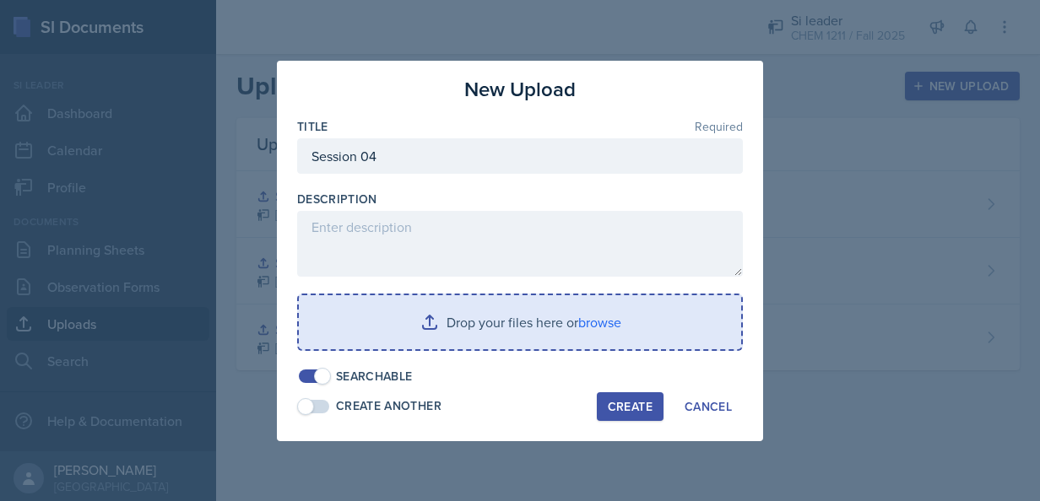
click at [419, 314] on input "file" at bounding box center [520, 322] width 442 height 54
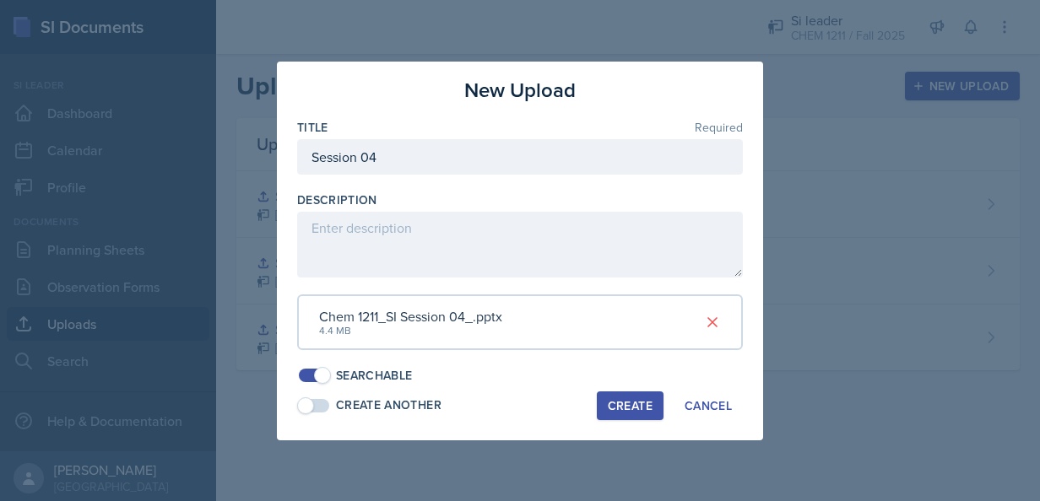
click at [623, 419] on button "Create" at bounding box center [630, 406] width 67 height 29
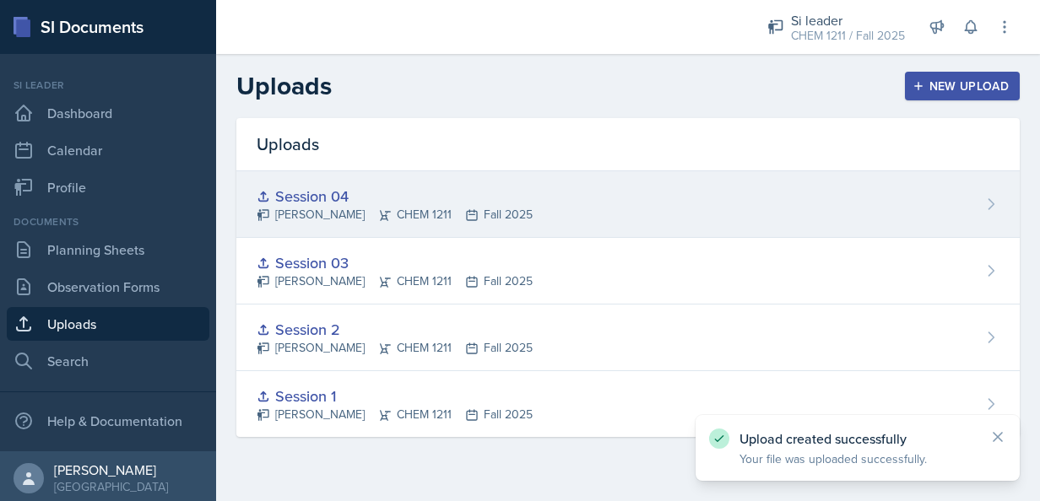
click at [940, 212] on div "Session 04 [PERSON_NAME] CHEM 1211 Fall 2025" at bounding box center [627, 204] width 783 height 67
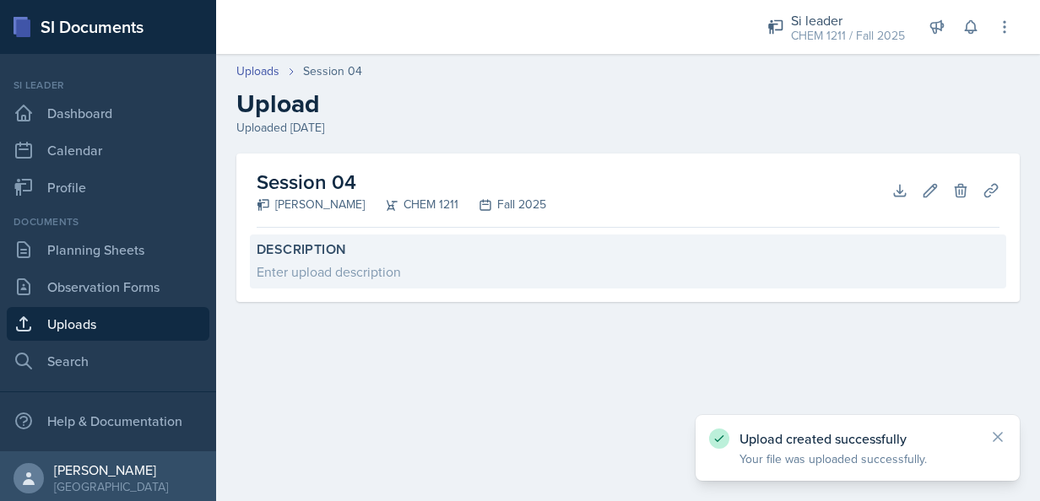
click at [717, 284] on div "Description Enter upload description" at bounding box center [628, 262] width 756 height 54
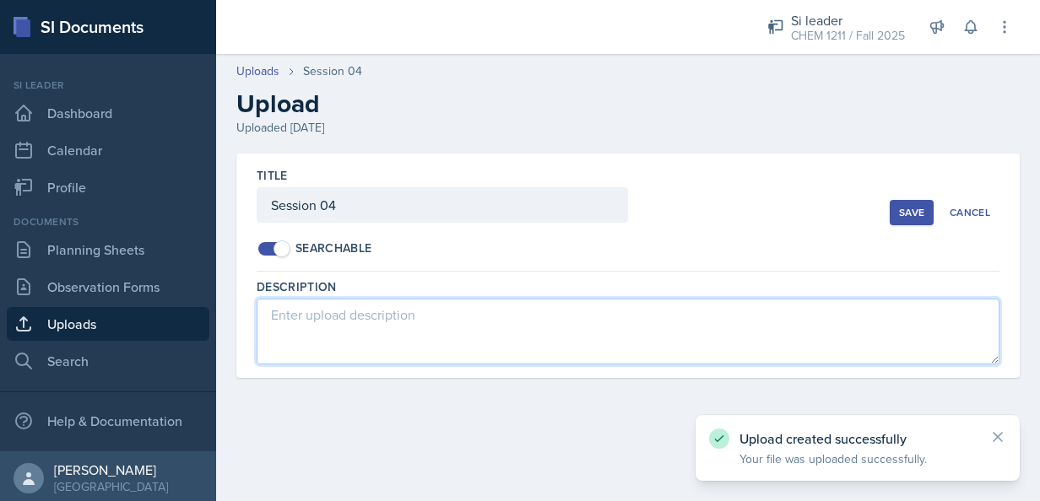
click at [577, 319] on textarea at bounding box center [628, 332] width 743 height 66
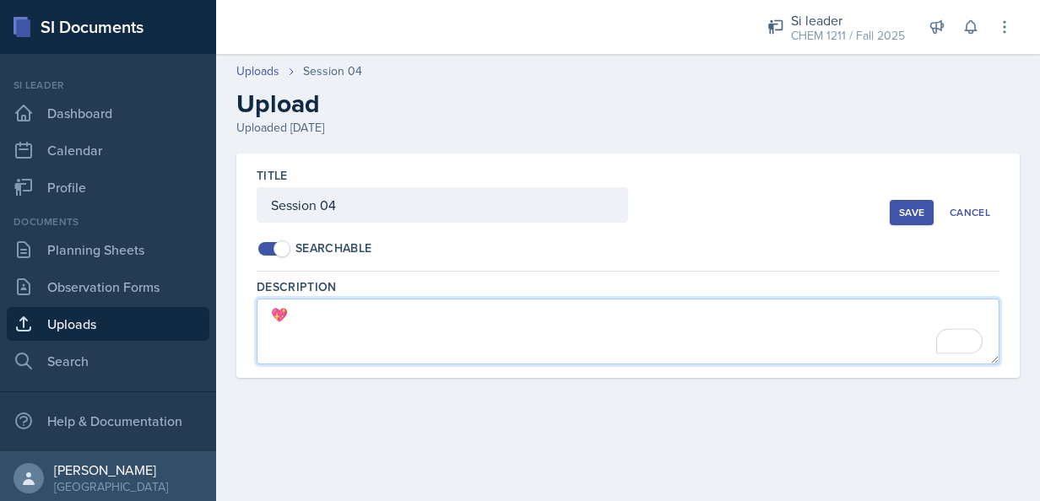
type textarea "💖"
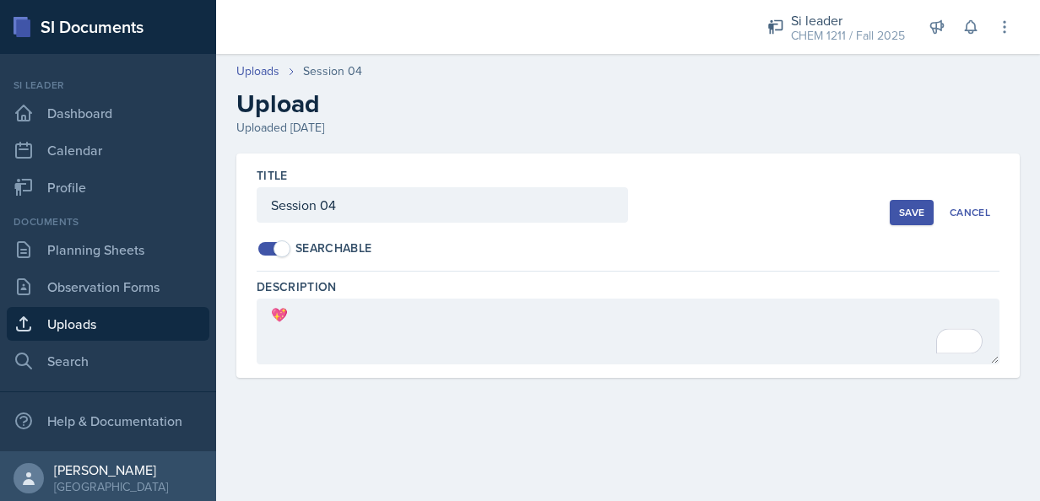
click at [911, 209] on div "Save" at bounding box center [911, 213] width 25 height 14
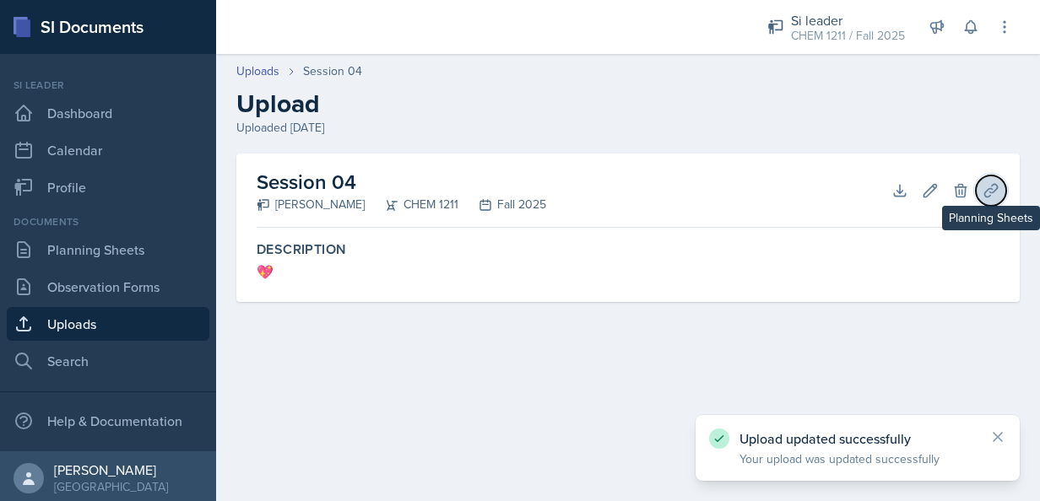
click at [987, 181] on button "Planning Sheets" at bounding box center [991, 191] width 30 height 30
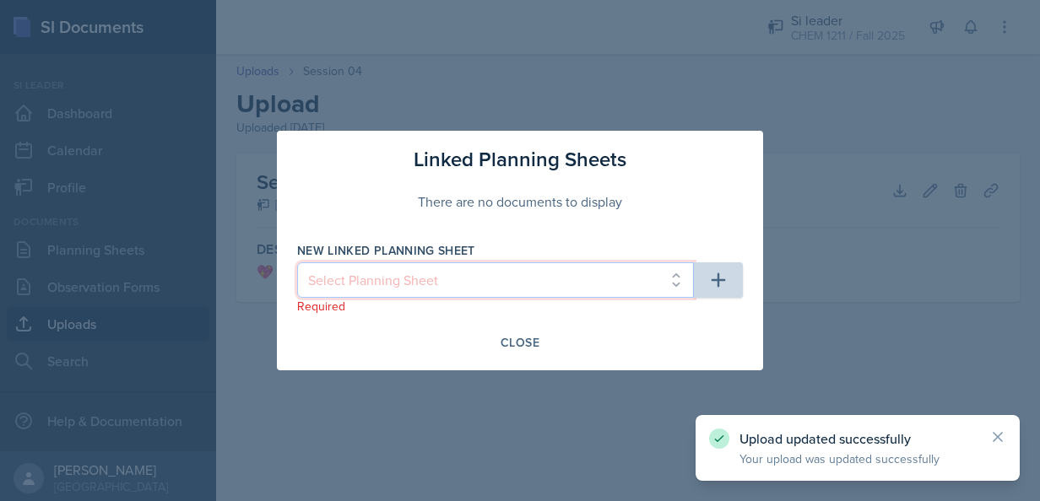
click at [657, 292] on select "Select Planning Sheet [DATE] [DATE] [DATE] [DATE] [DATE] [DATE]" at bounding box center [495, 279] width 397 height 35
select select "b5425a71-a338-4c1b-940b-dba91b2569fd"
click at [297, 262] on select "Select Planning Sheet [DATE] [DATE] [DATE] [DATE] [DATE] [DATE]" at bounding box center [495, 279] width 397 height 35
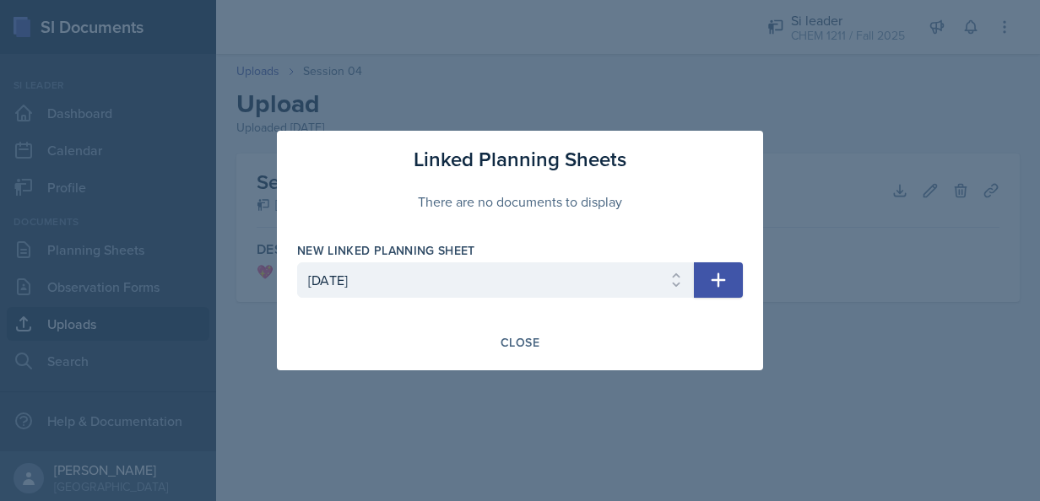
click at [734, 266] on button "button" at bounding box center [718, 279] width 49 height 35
select select
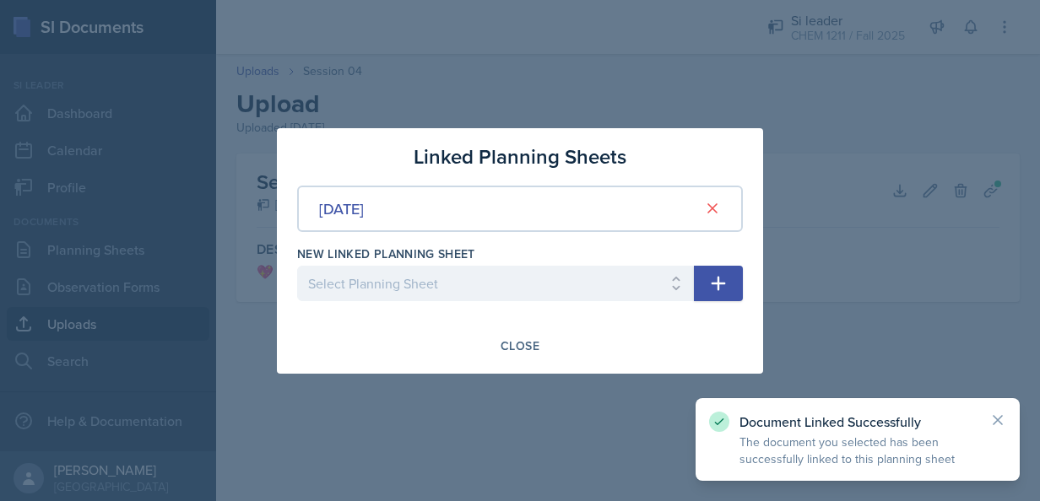
click at [884, 214] on div at bounding box center [520, 250] width 1040 height 501
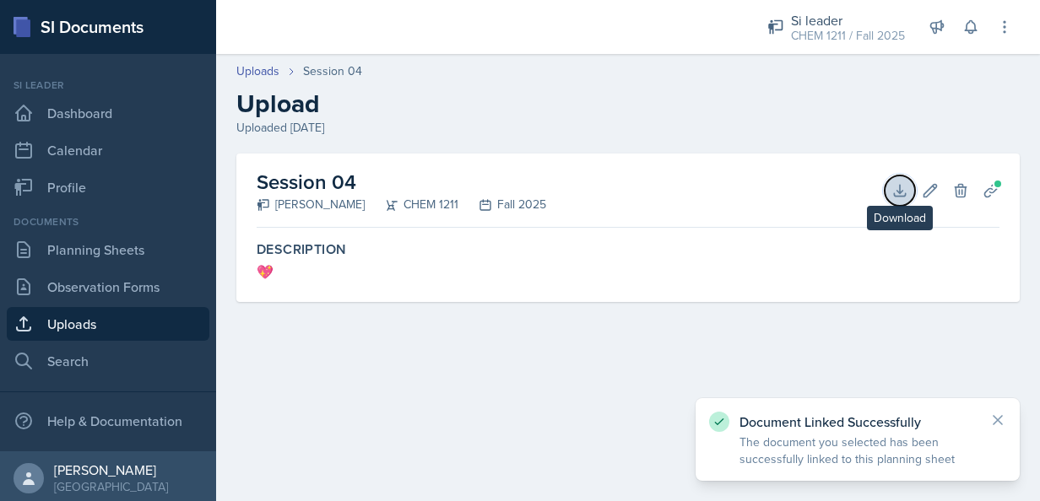
click at [889, 181] on button "Download" at bounding box center [899, 191] width 30 height 30
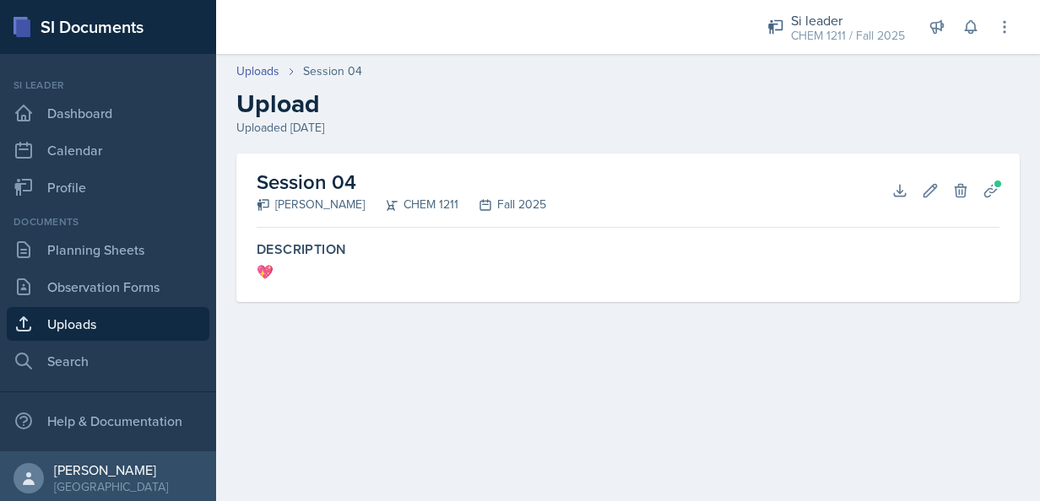
click at [1030, 311] on div "Session 04 [PERSON_NAME] CHEM 1211 Fall 2025 Download Edit Delete Planning Shee…" at bounding box center [628, 248] width 824 height 189
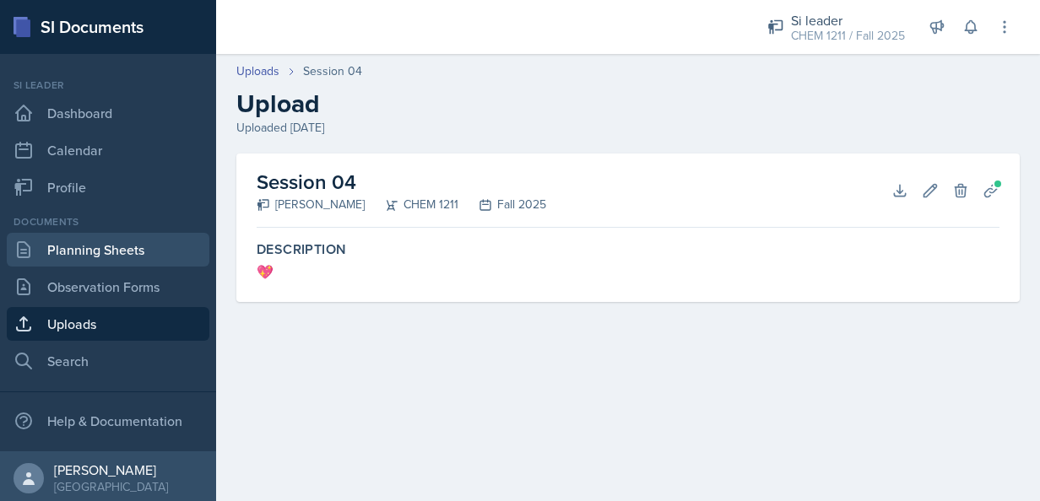
click at [124, 251] on link "Planning Sheets" at bounding box center [108, 250] width 203 height 34
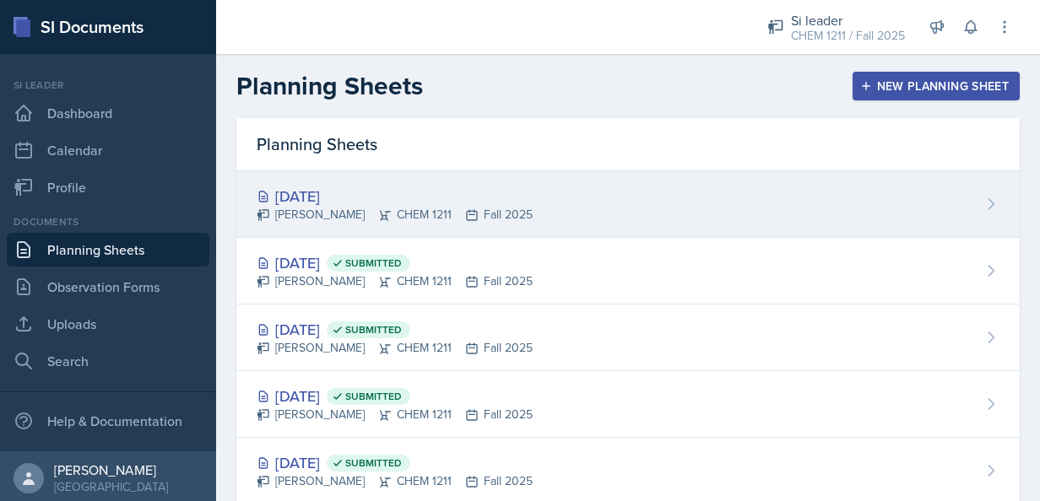
click at [702, 196] on div "[DATE] [PERSON_NAME] CHEM 1211 Fall 2025" at bounding box center [627, 204] width 783 height 67
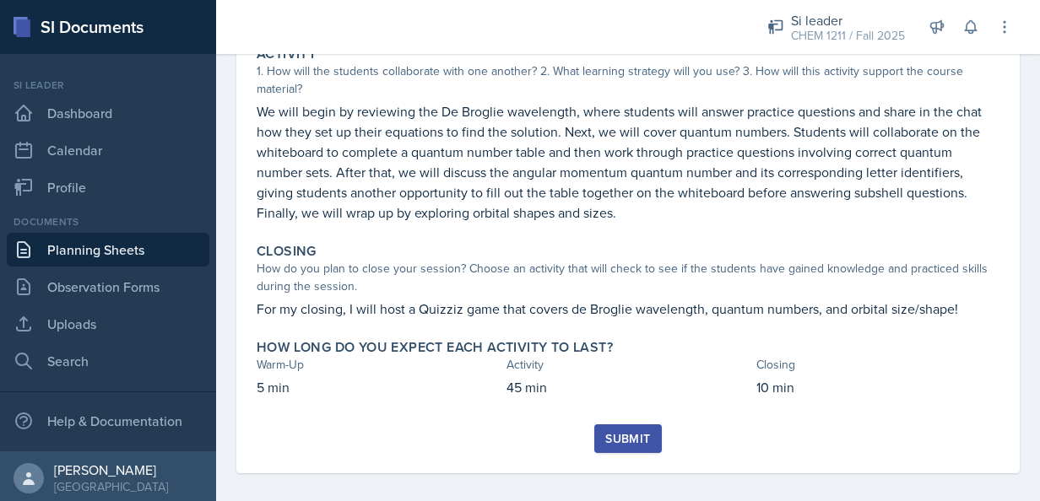
scroll to position [319, 0]
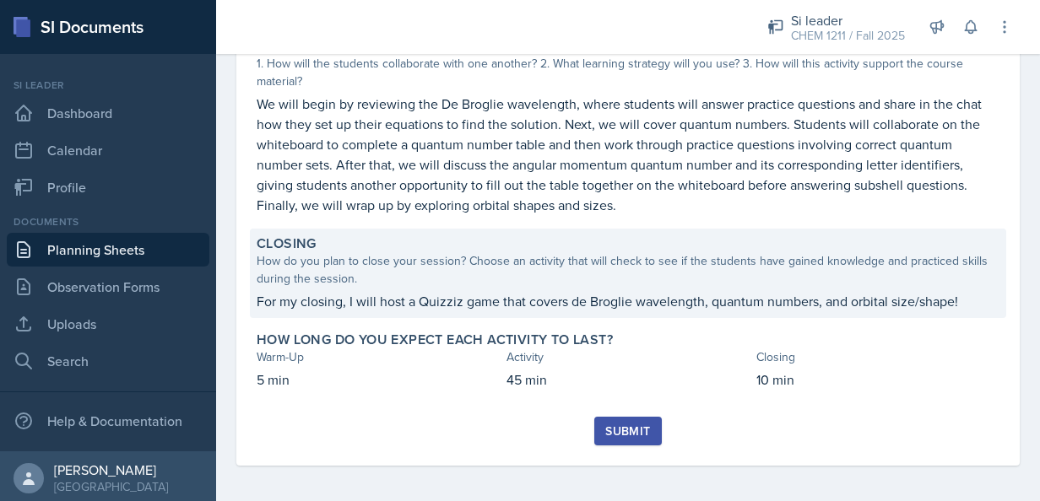
drag, startPoint x: 609, startPoint y: 429, endPoint x: 917, endPoint y: 307, distance: 330.4
click at [917, 307] on div "[DATE] [PERSON_NAME] CHEM 1211 Fall 2025 Edit Delete Download Uploads Autosavin…" at bounding box center [627, 139] width 783 height 652
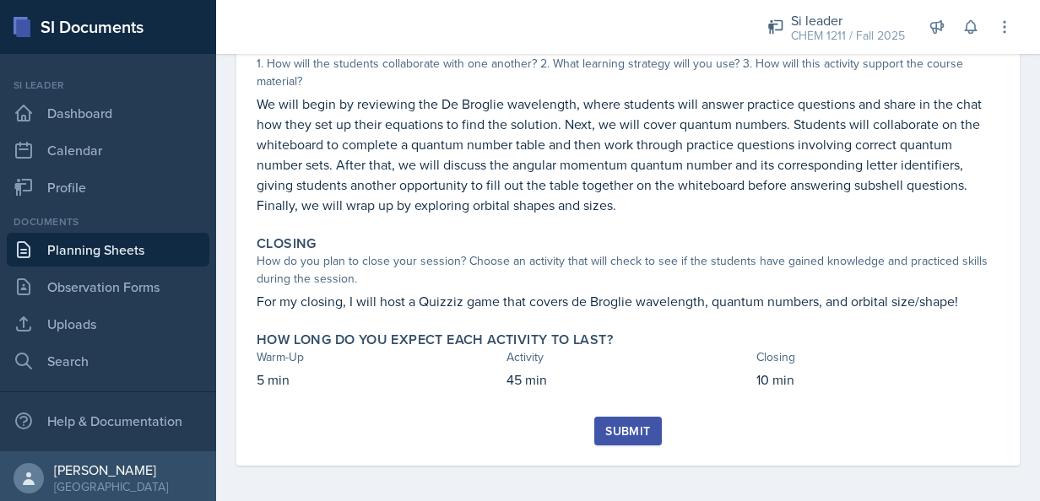
click at [628, 434] on div "Submit" at bounding box center [627, 431] width 45 height 14
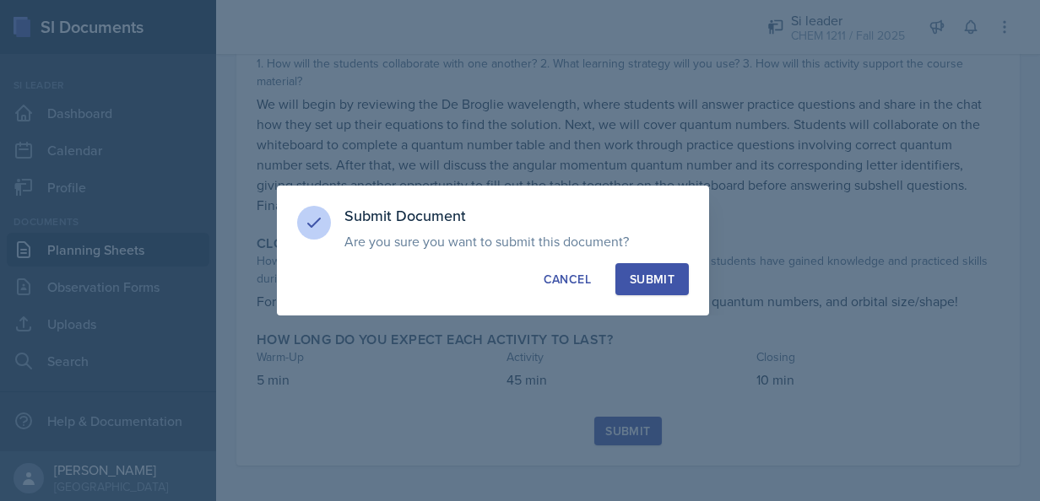
click at [652, 273] on div "Submit" at bounding box center [652, 279] width 45 height 17
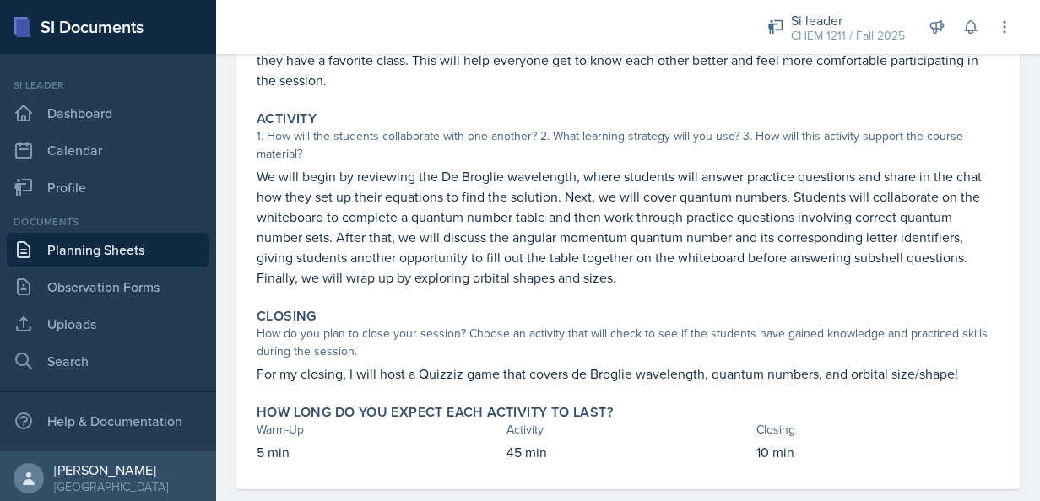
scroll to position [275, 0]
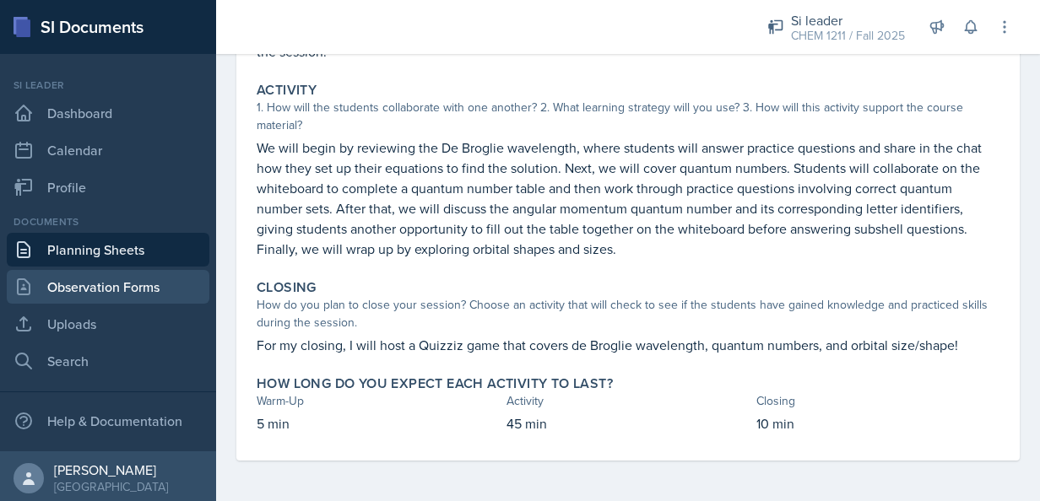
click at [91, 277] on link "Observation Forms" at bounding box center [108, 287] width 203 height 34
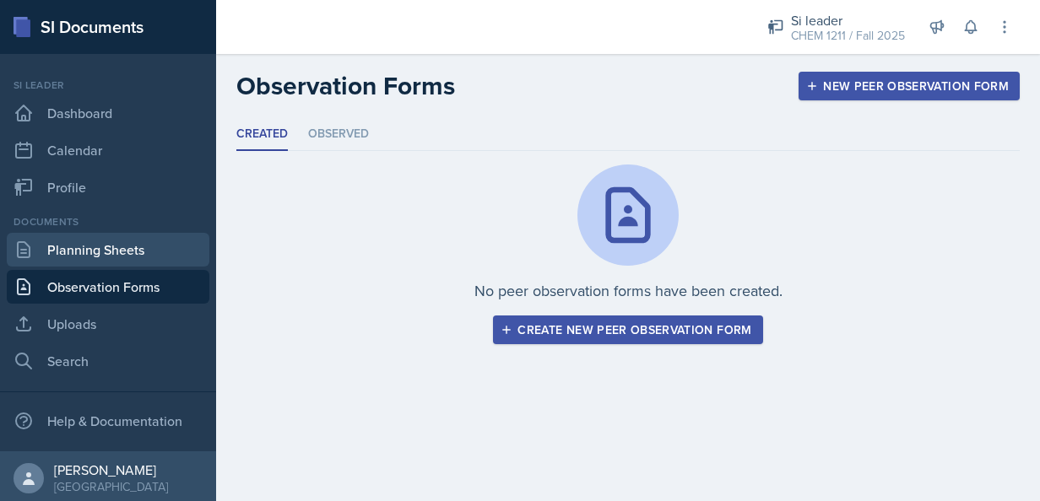
click at [89, 246] on link "Planning Sheets" at bounding box center [108, 250] width 203 height 34
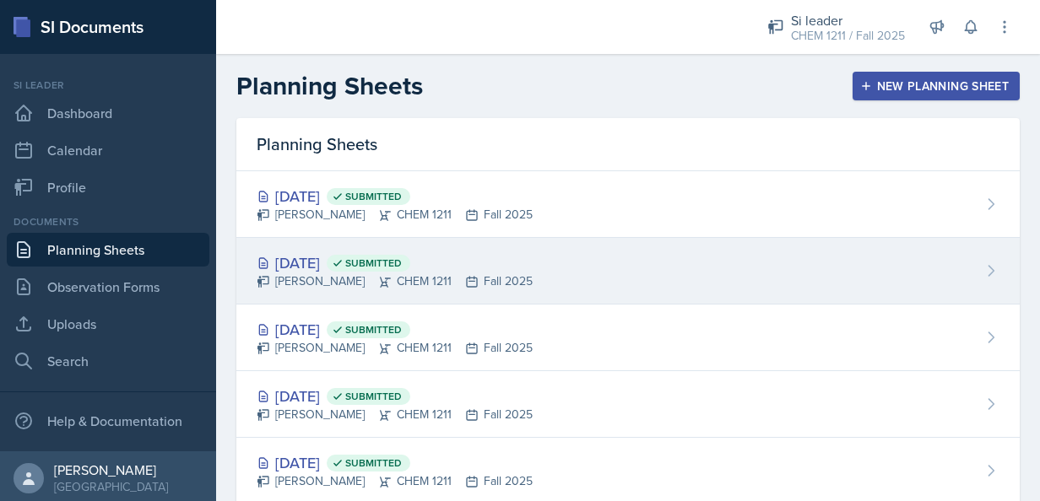
click at [479, 273] on div "[PERSON_NAME] CHEM 1211 Fall 2025" at bounding box center [395, 282] width 276 height 18
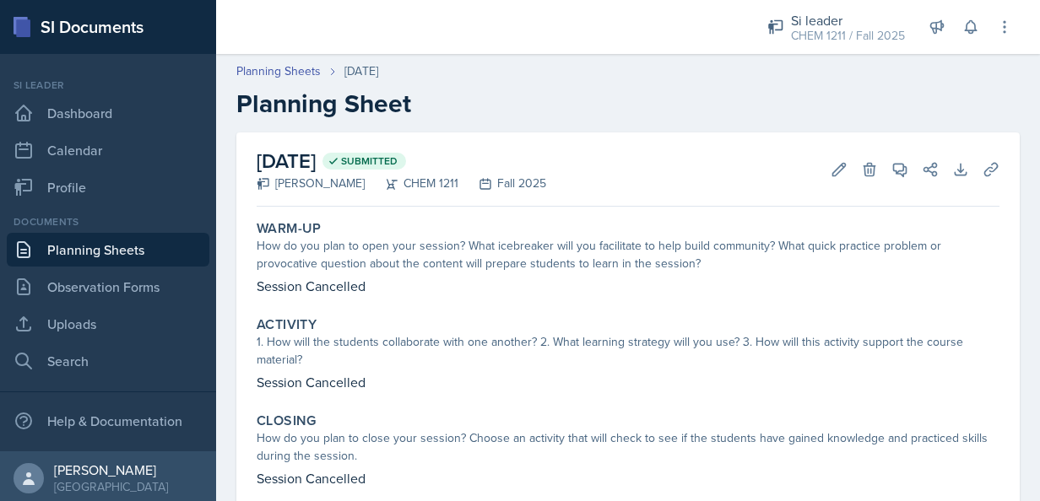
click at [817, 166] on div "Edit Delete" at bounding box center [847, 169] width 61 height 17
click at [833, 170] on icon at bounding box center [839, 169] width 13 height 13
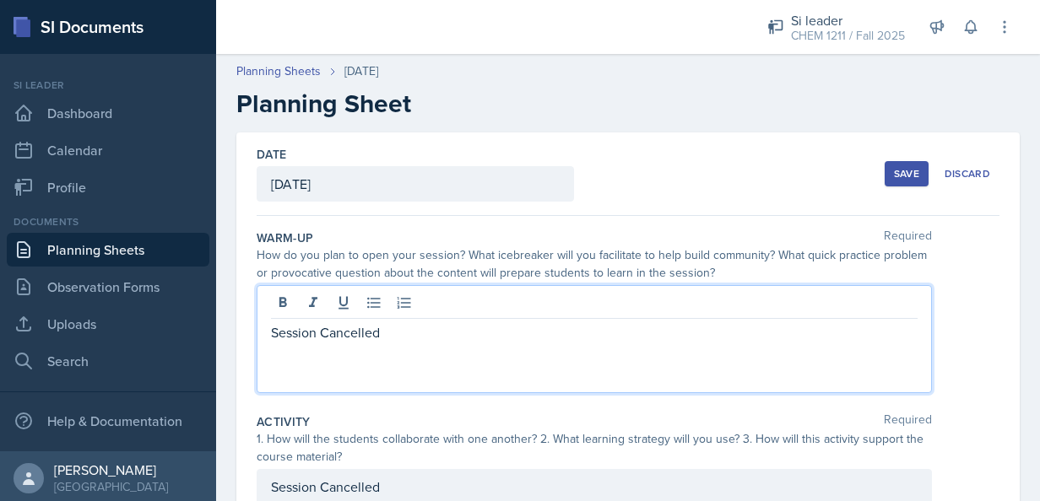
click at [427, 300] on div "Session Cancelled" at bounding box center [594, 339] width 675 height 108
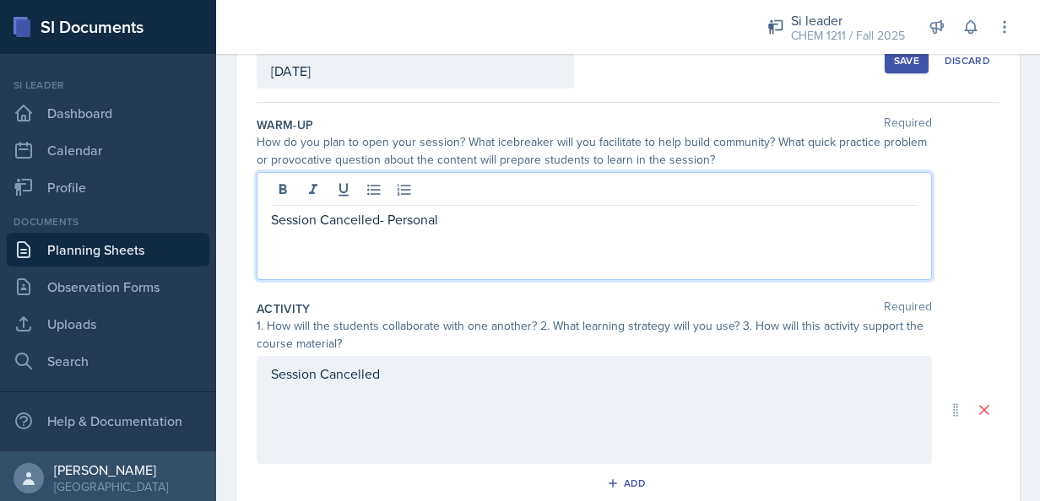
click at [499, 414] on div "Session Cancelled" at bounding box center [594, 410] width 675 height 108
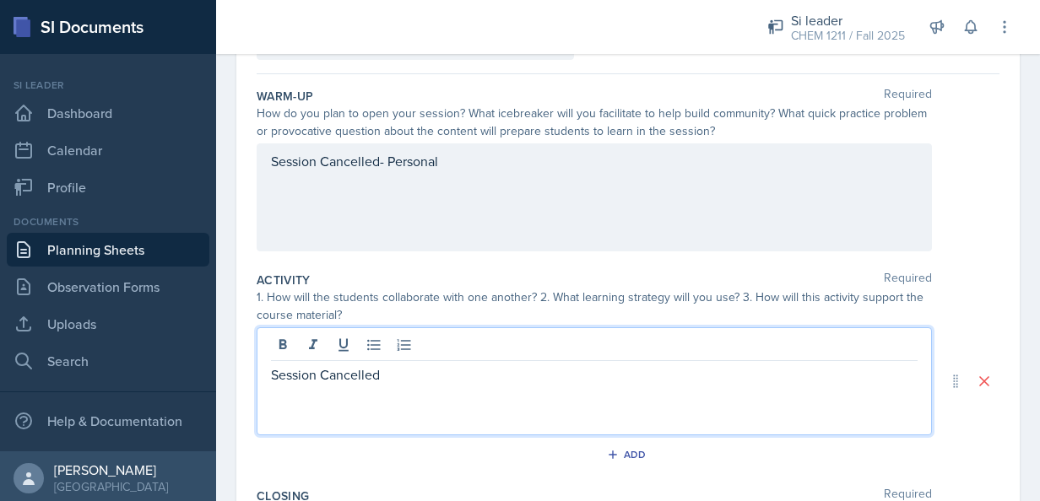
click at [515, 381] on p "Session Cancelled" at bounding box center [594, 375] width 646 height 20
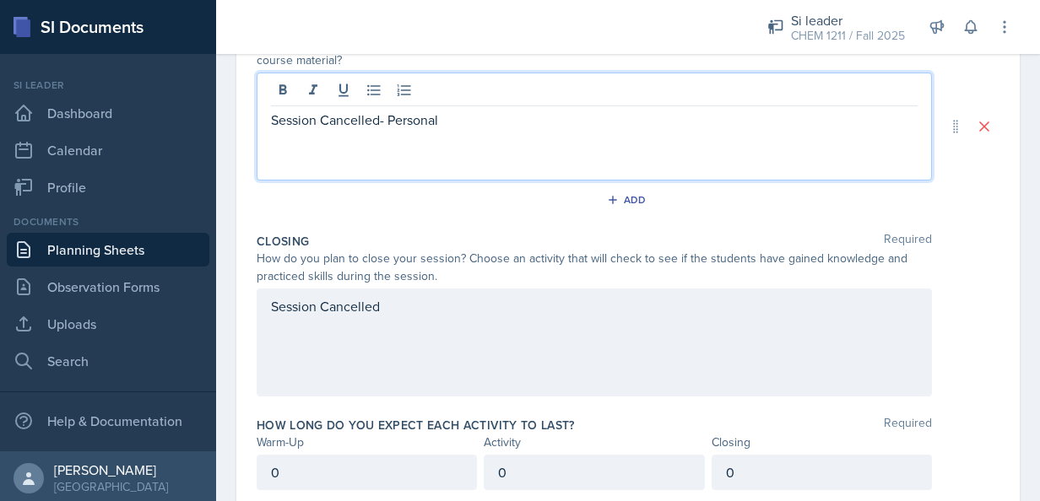
click at [475, 336] on div "Session Cancelled" at bounding box center [594, 343] width 675 height 108
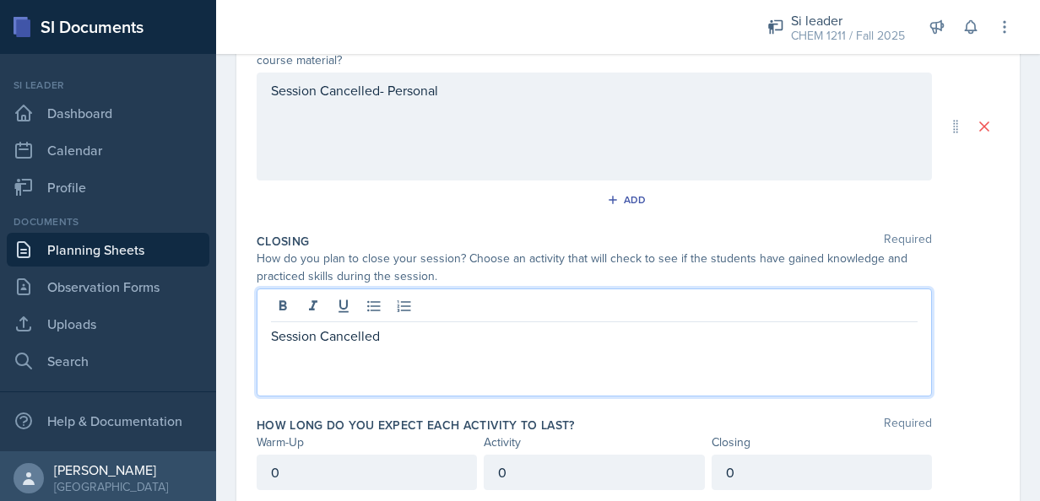
scroll to position [425, 0]
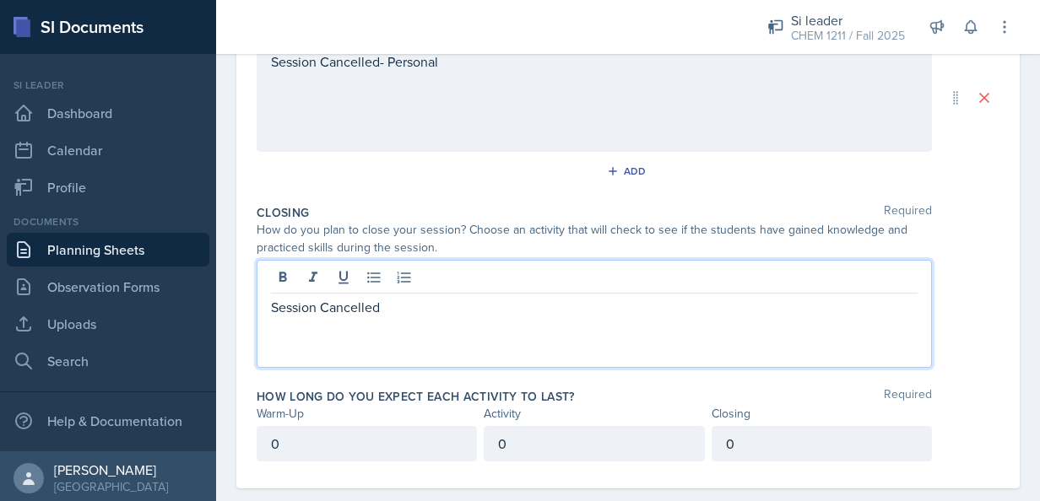
click at [483, 307] on p "Session Cancelled" at bounding box center [594, 307] width 646 height 20
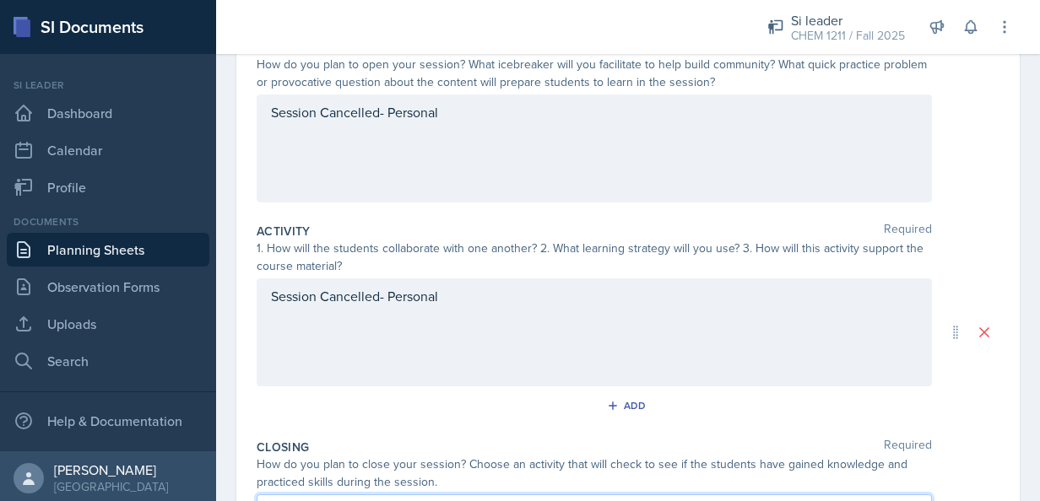
scroll to position [0, 0]
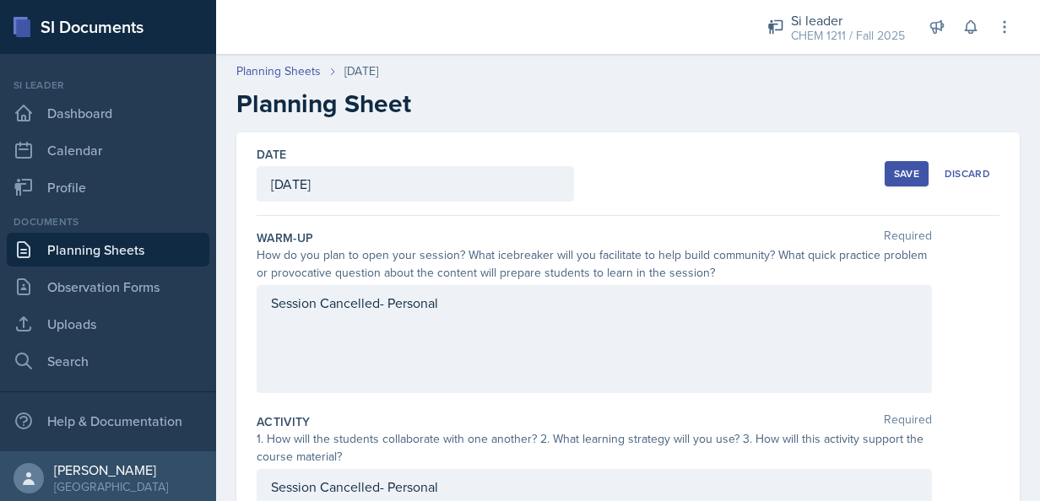
click at [896, 165] on button "Save" at bounding box center [906, 173] width 44 height 25
